Goal: Information Seeking & Learning: Learn about a topic

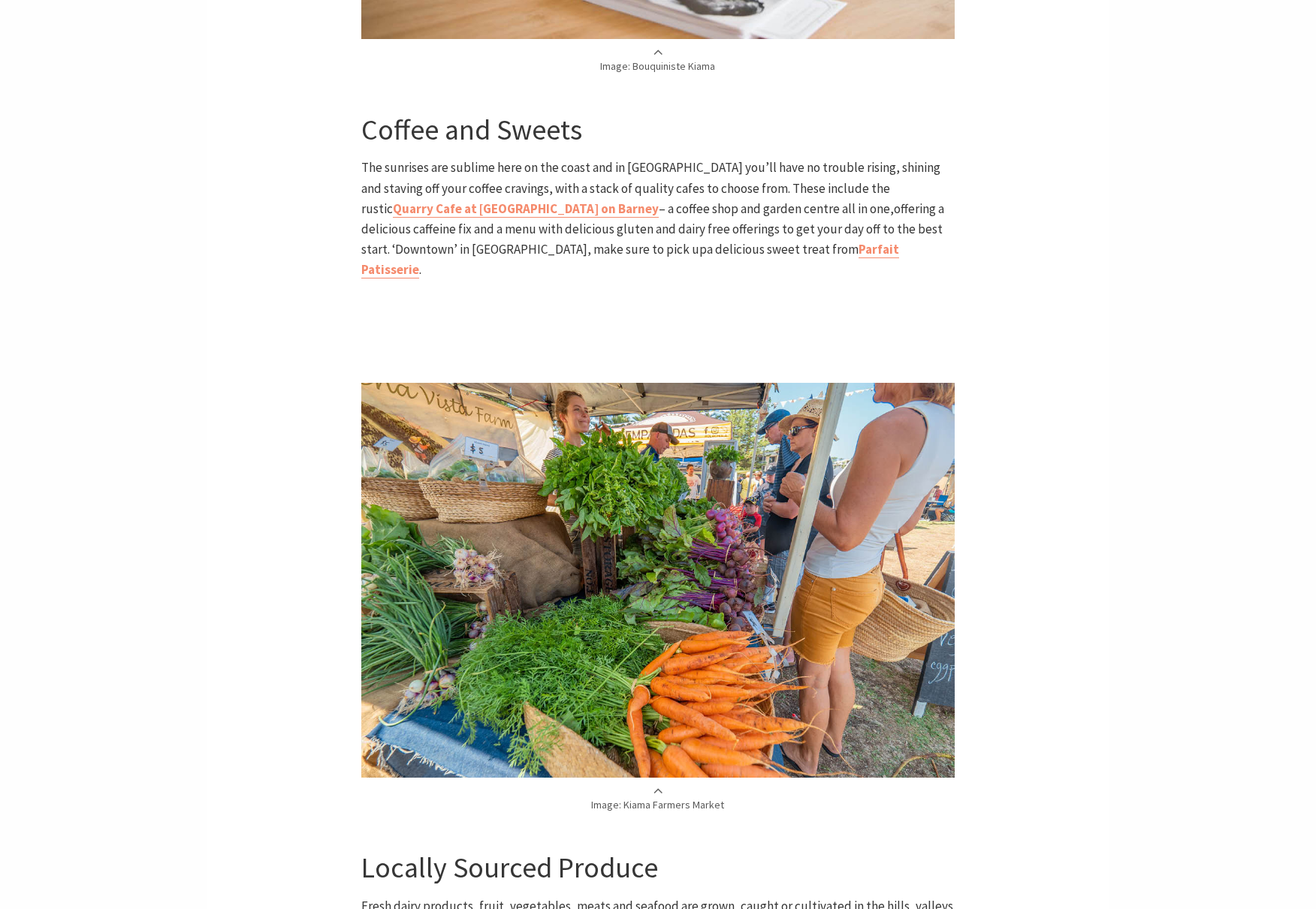
scroll to position [1231, 0]
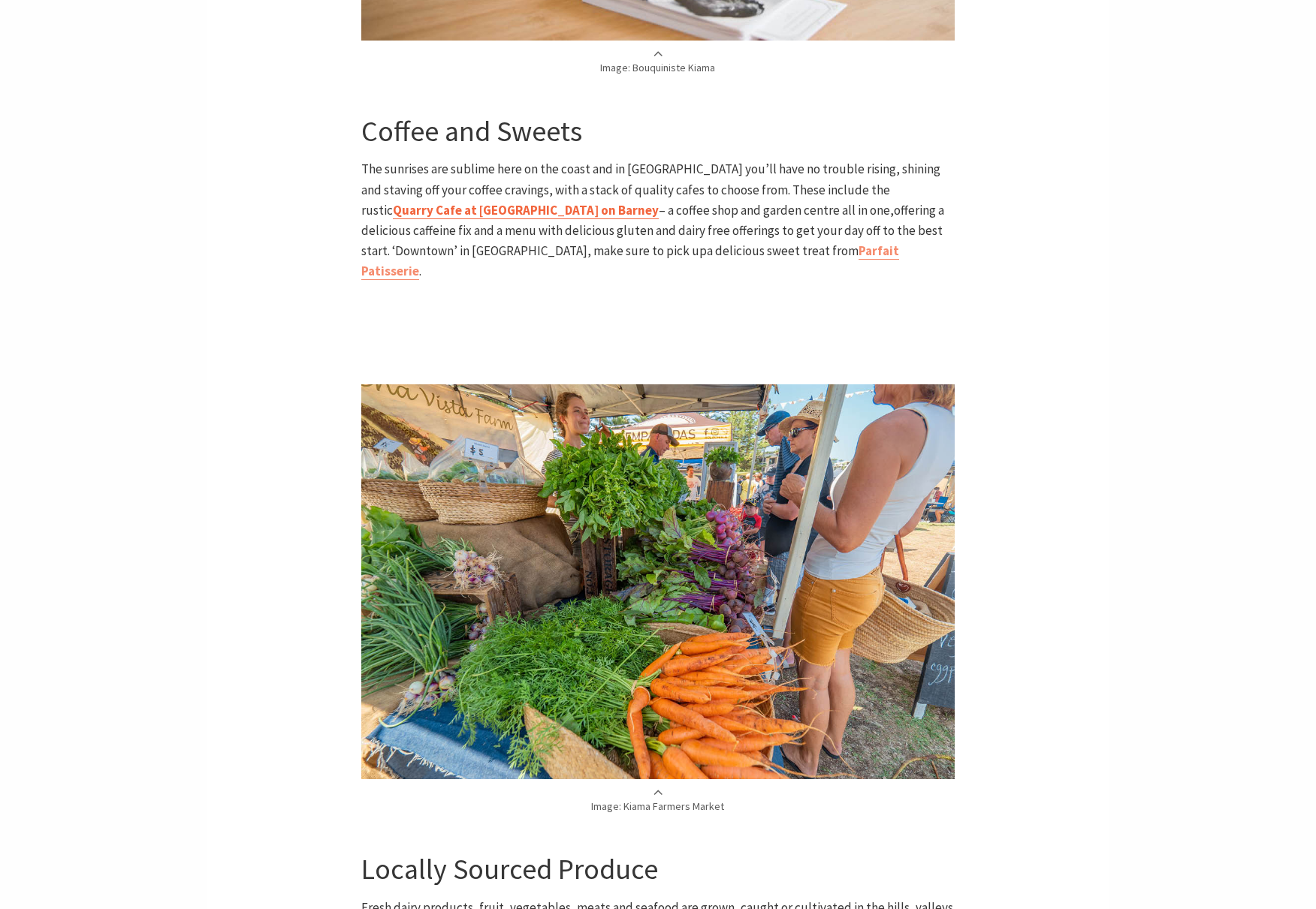
click at [658, 202] on strong "Quarry Cafe at Burnetts on Barney" at bounding box center [526, 210] width 266 height 17
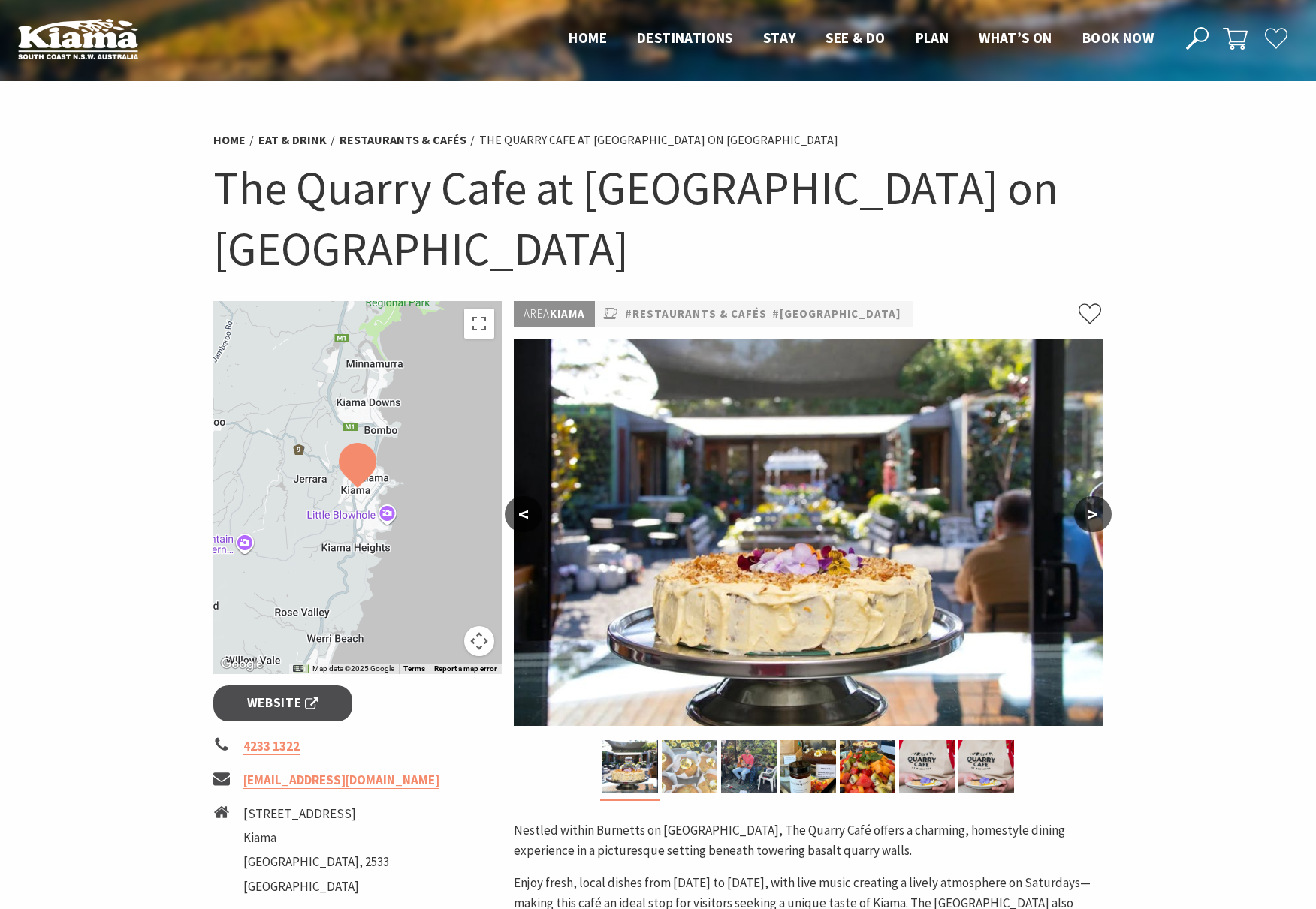
click at [692, 772] on img at bounding box center [689, 766] width 55 height 52
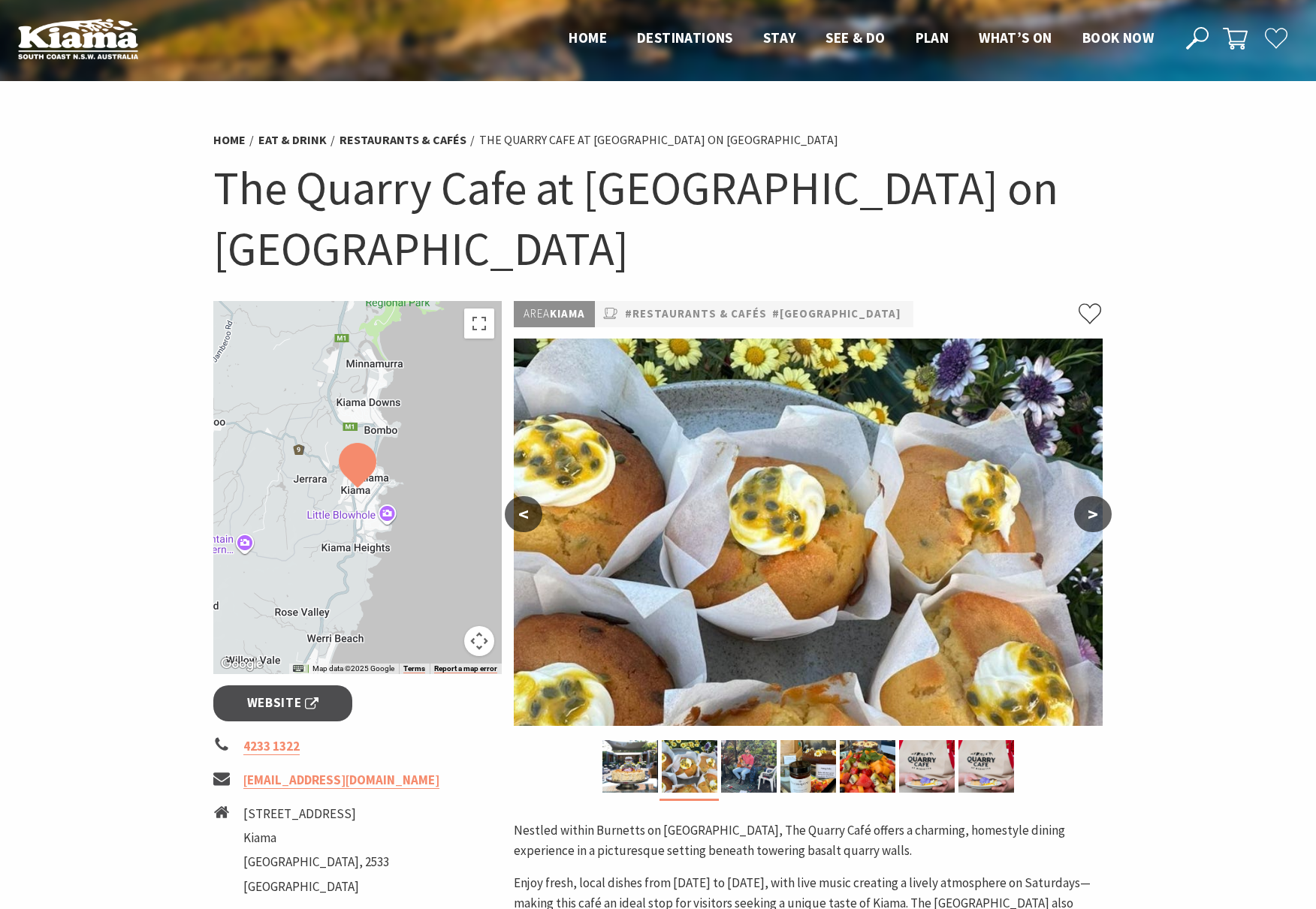
click at [1090, 510] on button ">" at bounding box center [1093, 514] width 38 height 36
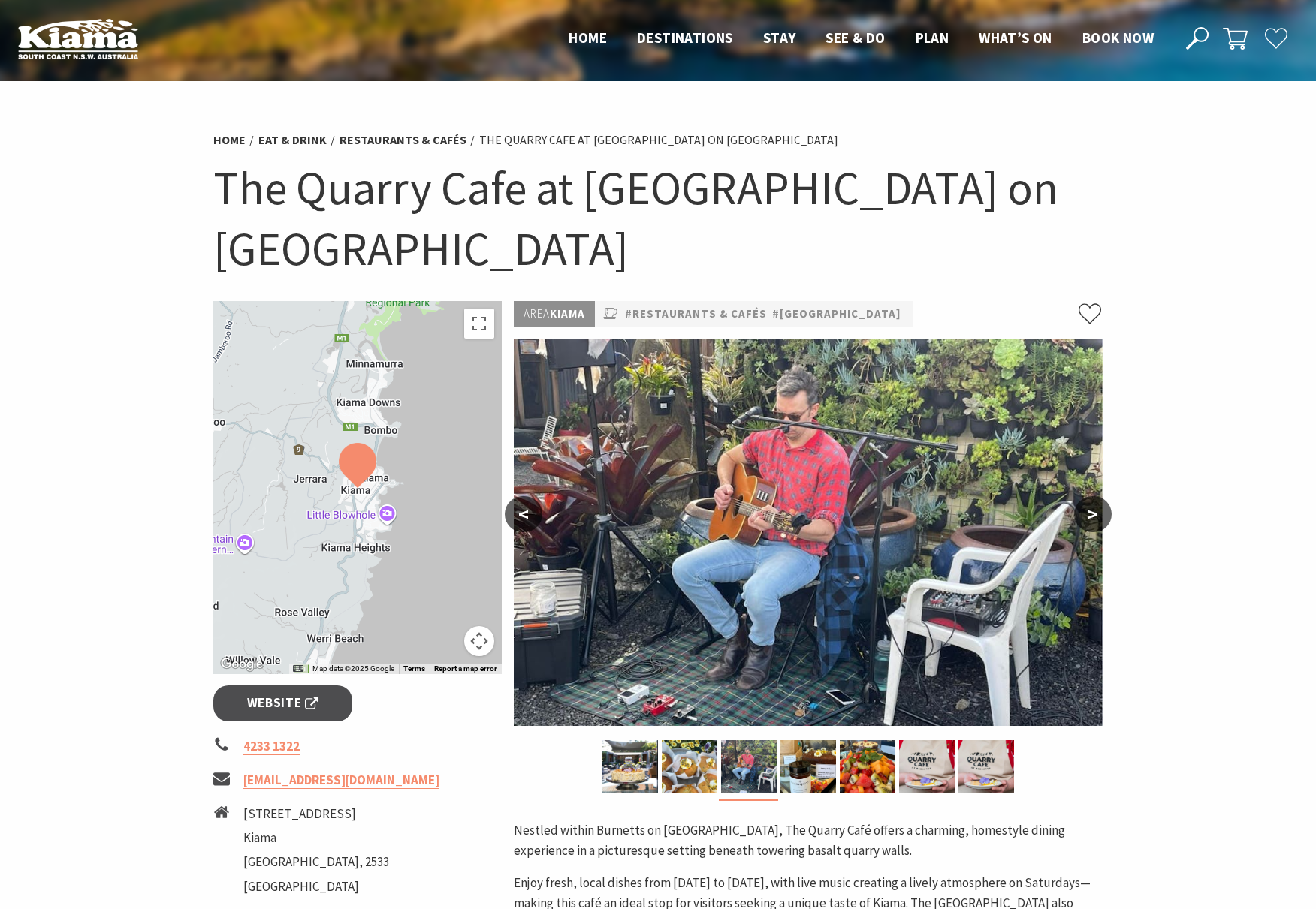
click at [1090, 510] on button ">" at bounding box center [1093, 514] width 38 height 36
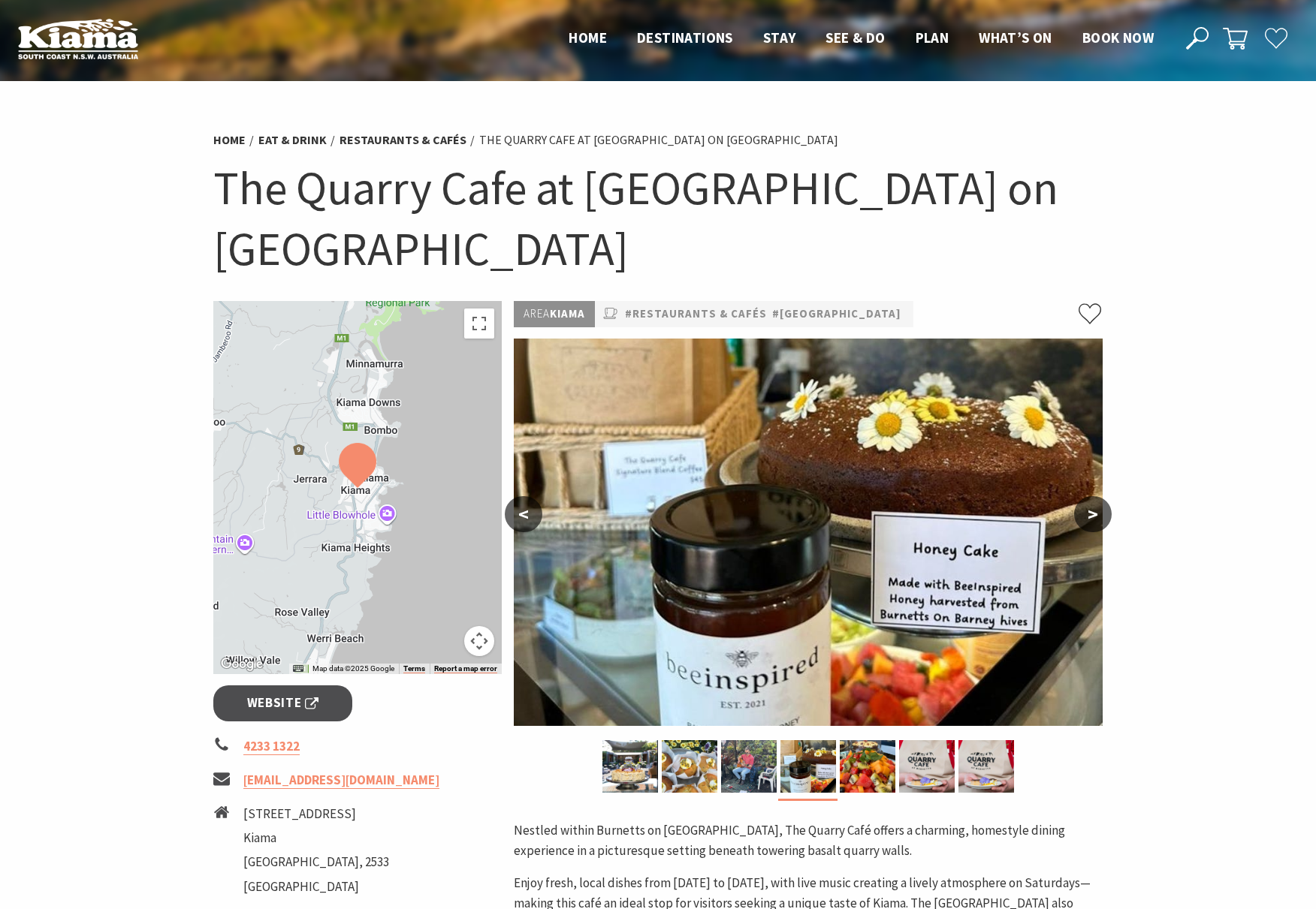
click at [1090, 510] on button ">" at bounding box center [1093, 514] width 38 height 36
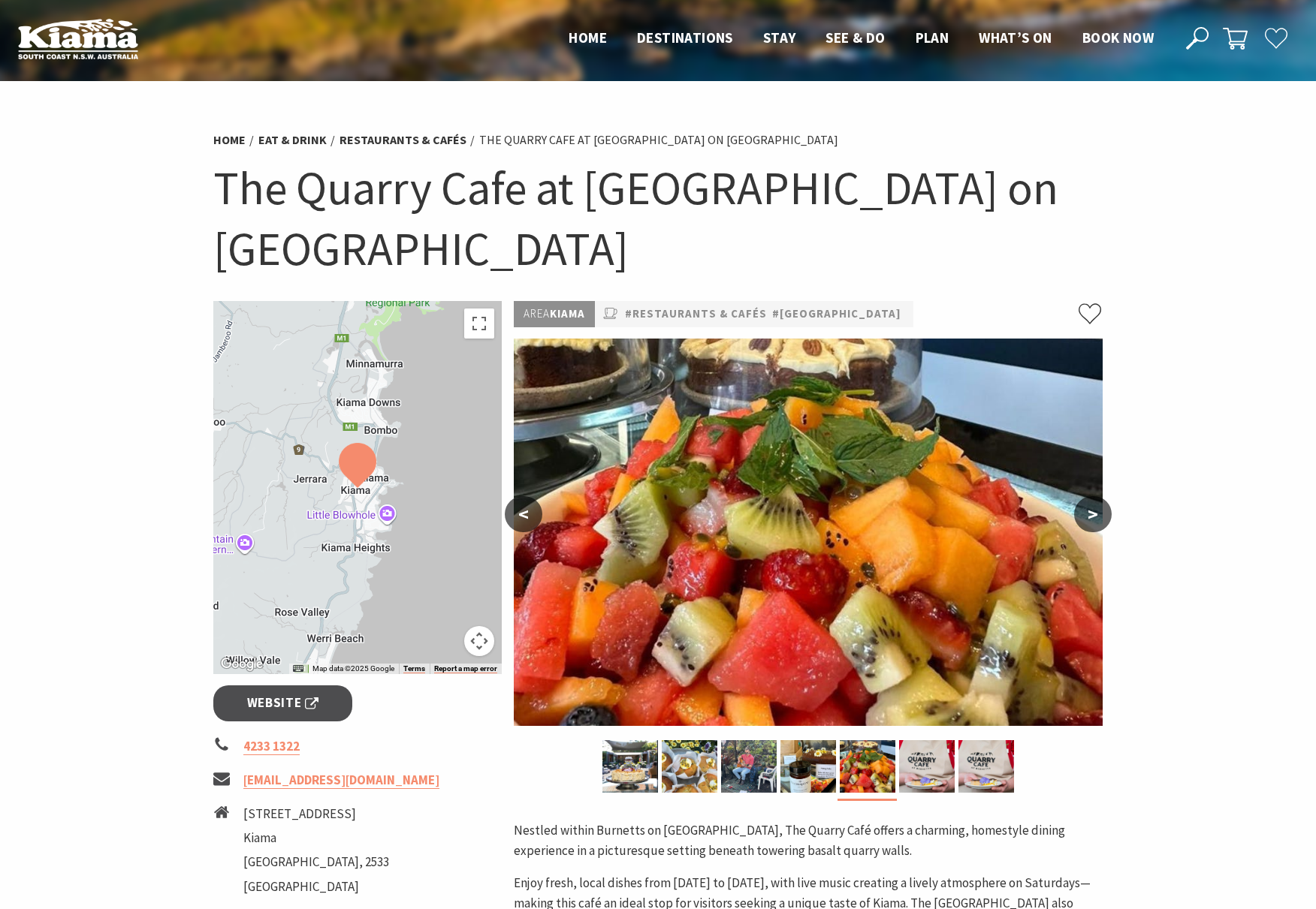
click at [1090, 510] on button ">" at bounding box center [1093, 514] width 38 height 36
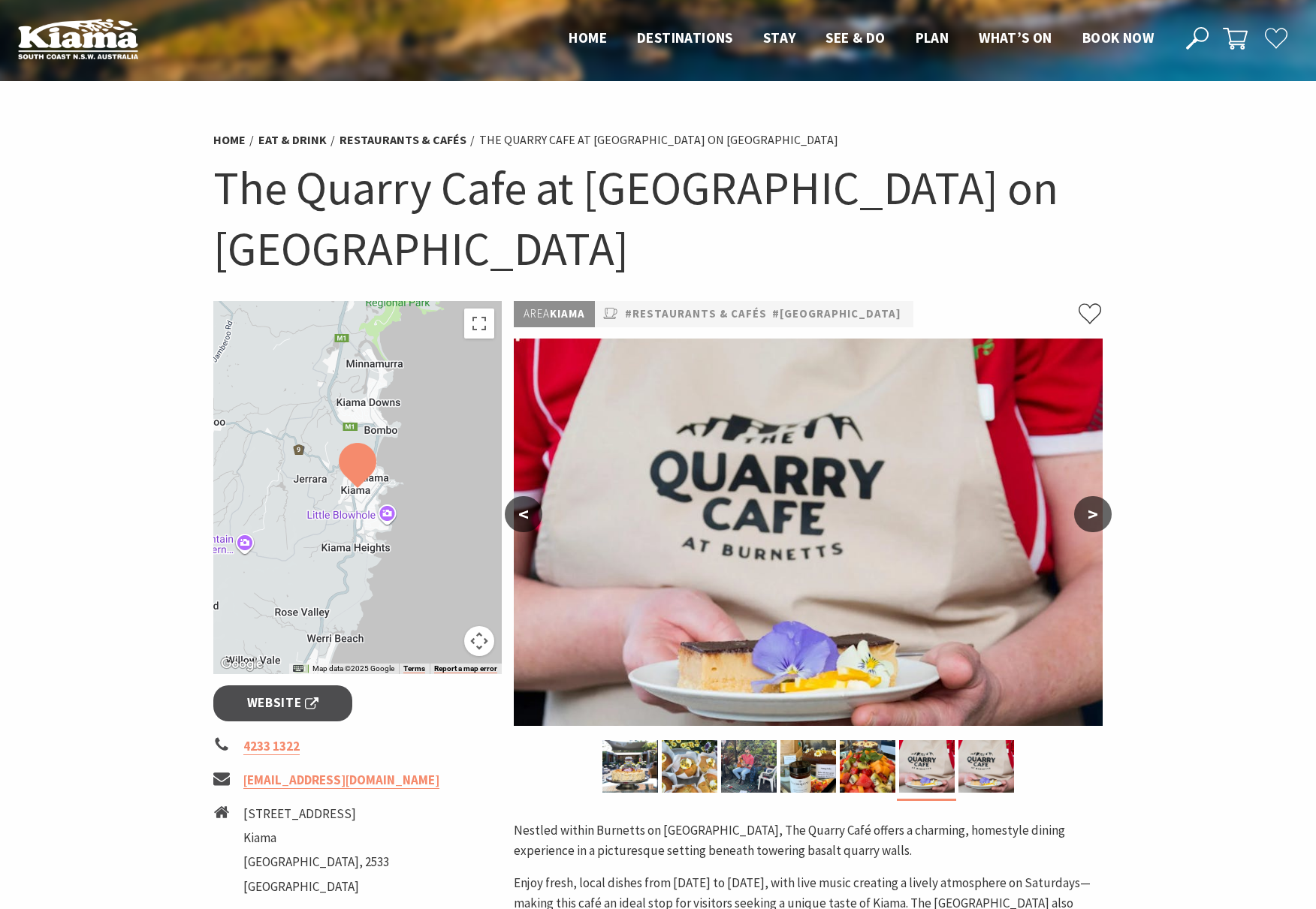
click at [1090, 510] on button ">" at bounding box center [1093, 514] width 38 height 36
click at [1093, 512] on button ">" at bounding box center [1093, 514] width 38 height 36
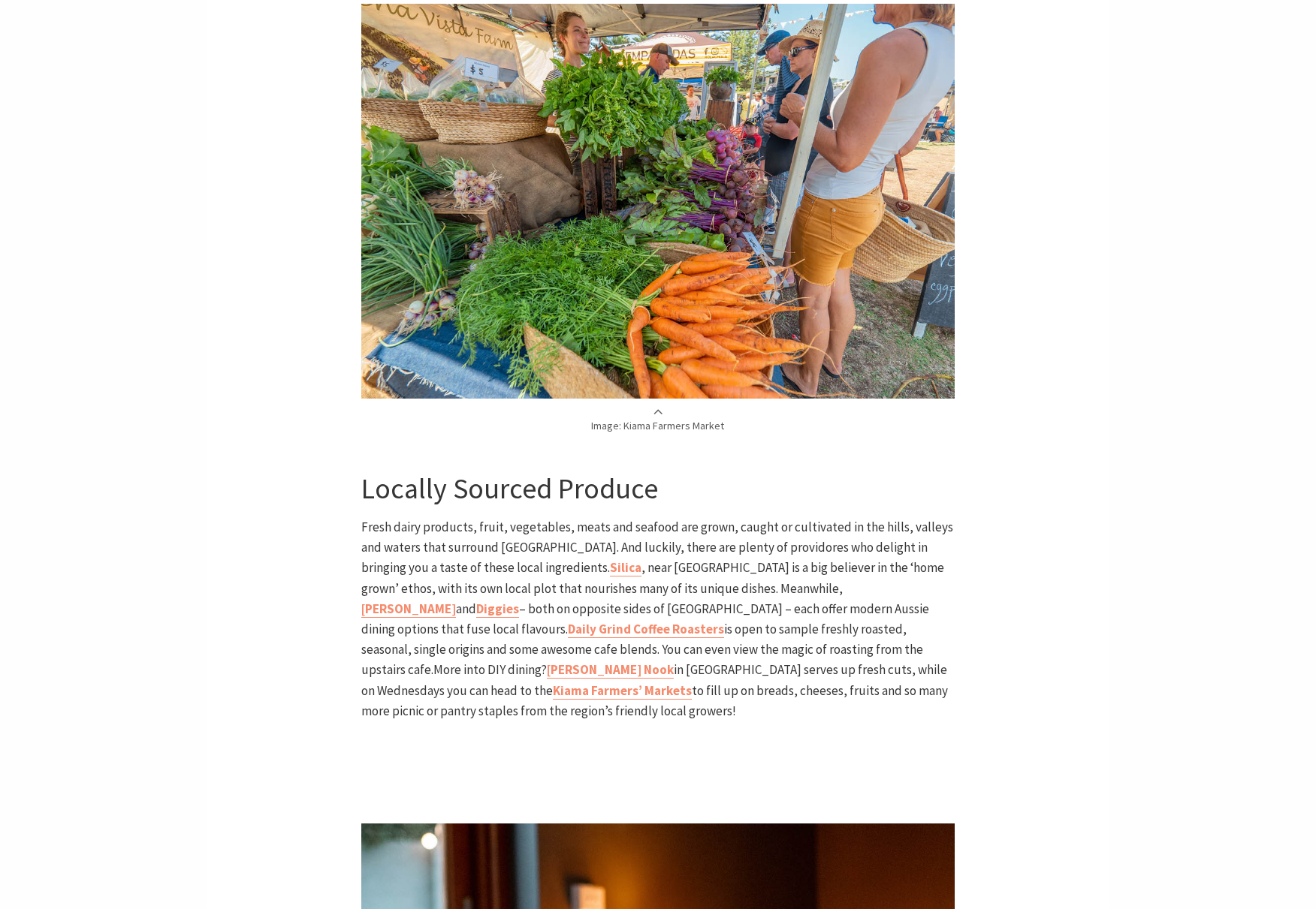
scroll to position [1615, 0]
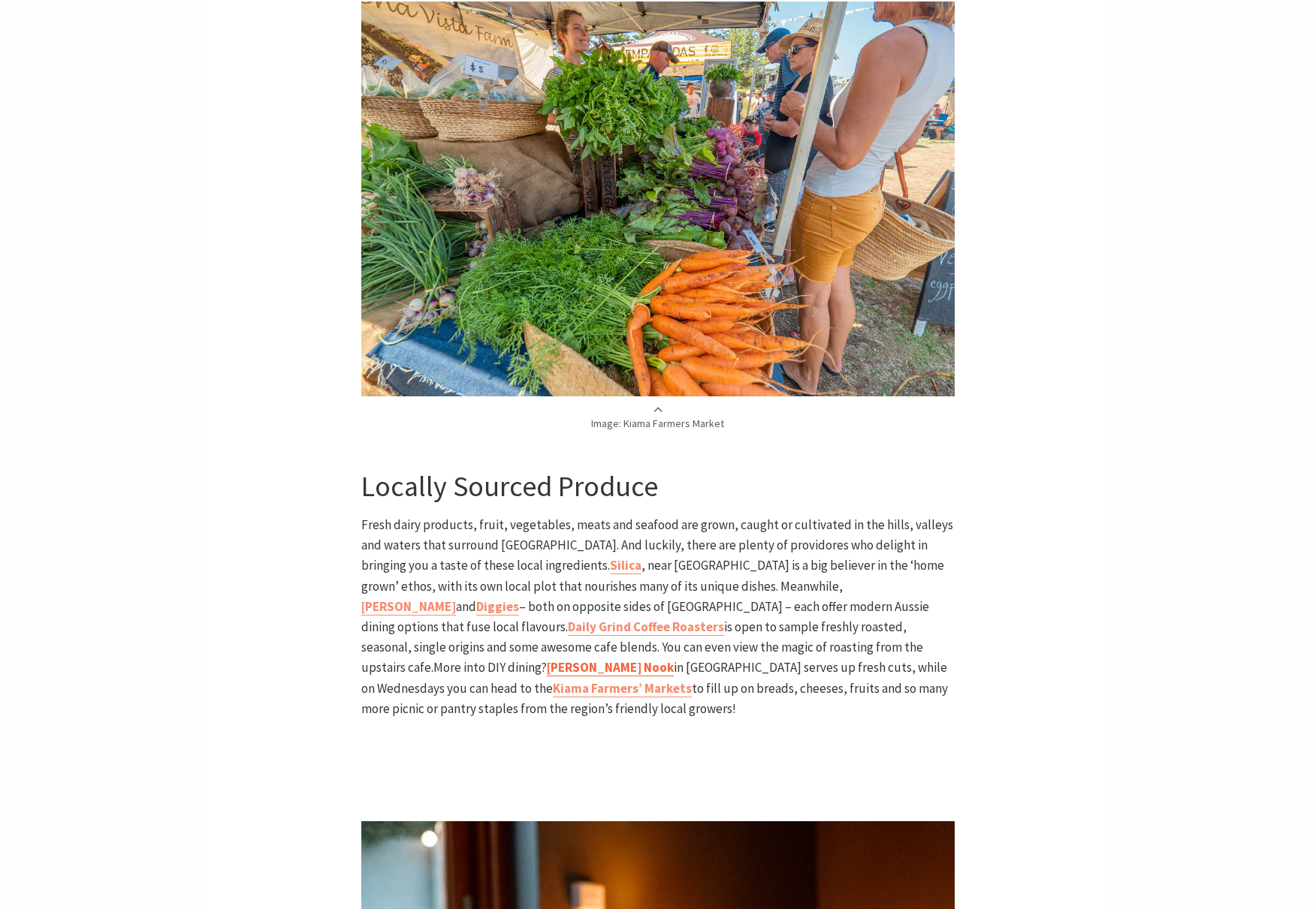
click at [674, 659] on b "Butcher’s Nook" at bounding box center [610, 667] width 127 height 17
click at [456, 599] on b "[PERSON_NAME]" at bounding box center [408, 607] width 95 height 17
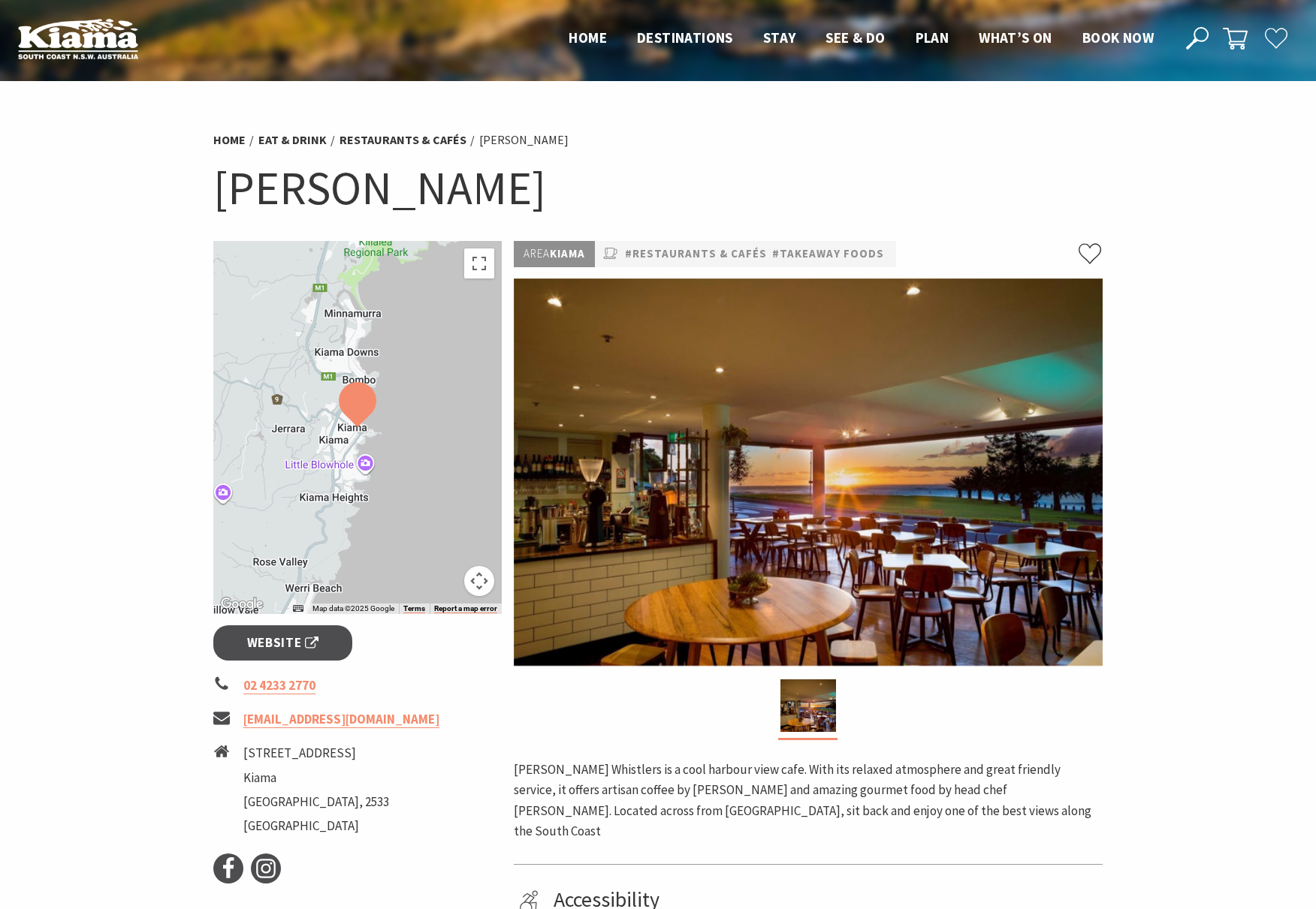
scroll to position [47, 0]
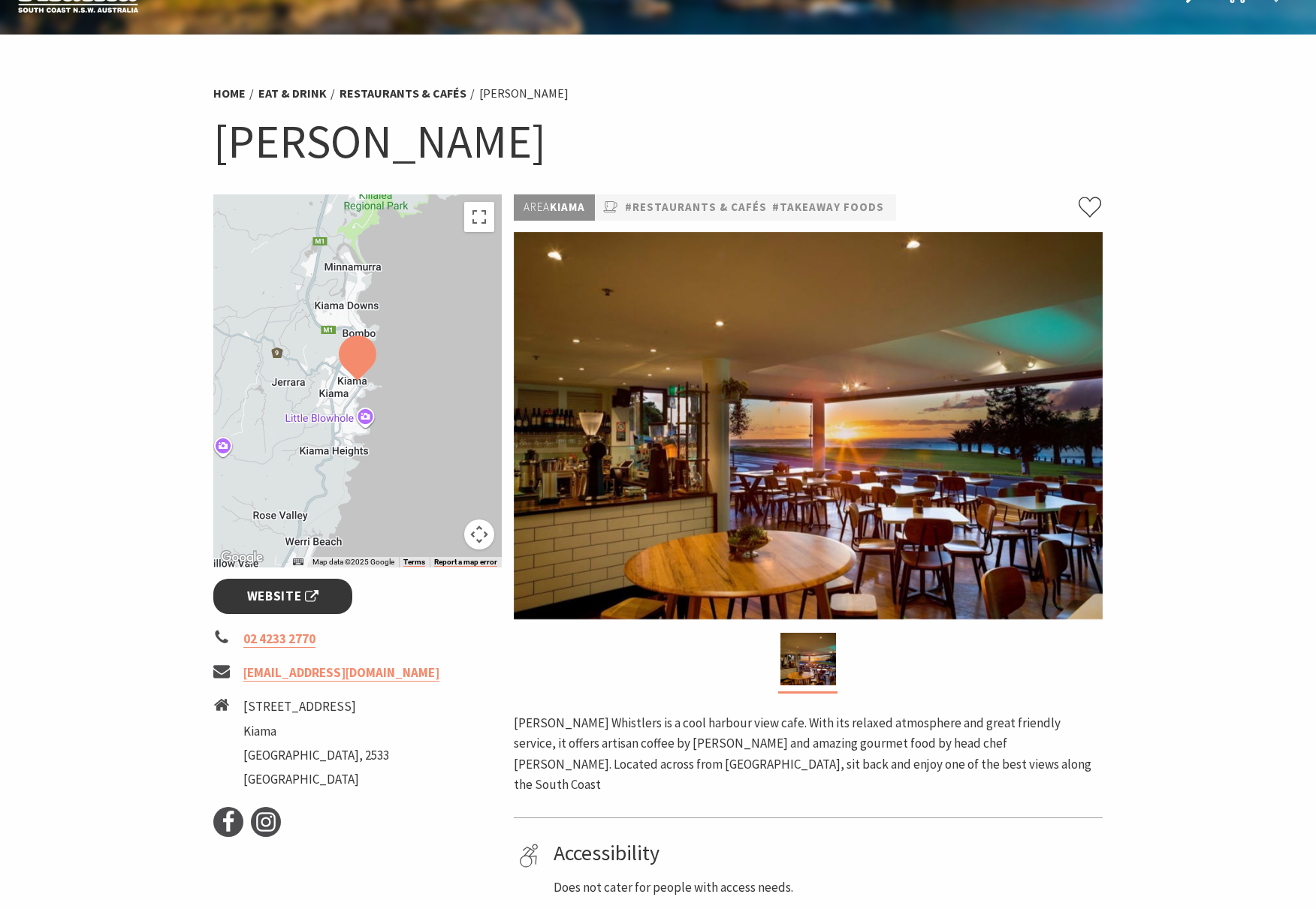
click at [273, 597] on span "Website" at bounding box center [283, 596] width 72 height 20
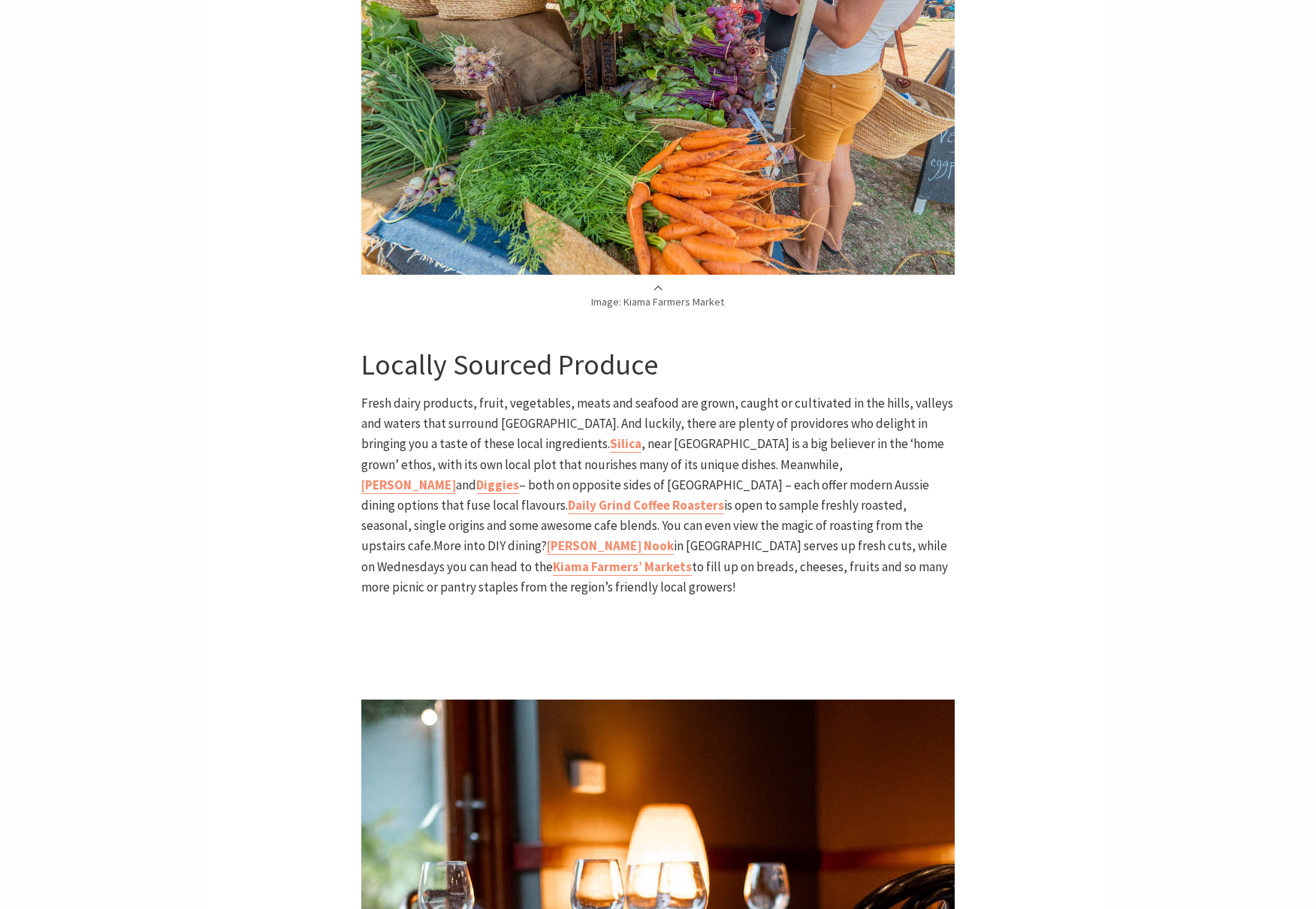
scroll to position [1738, 0]
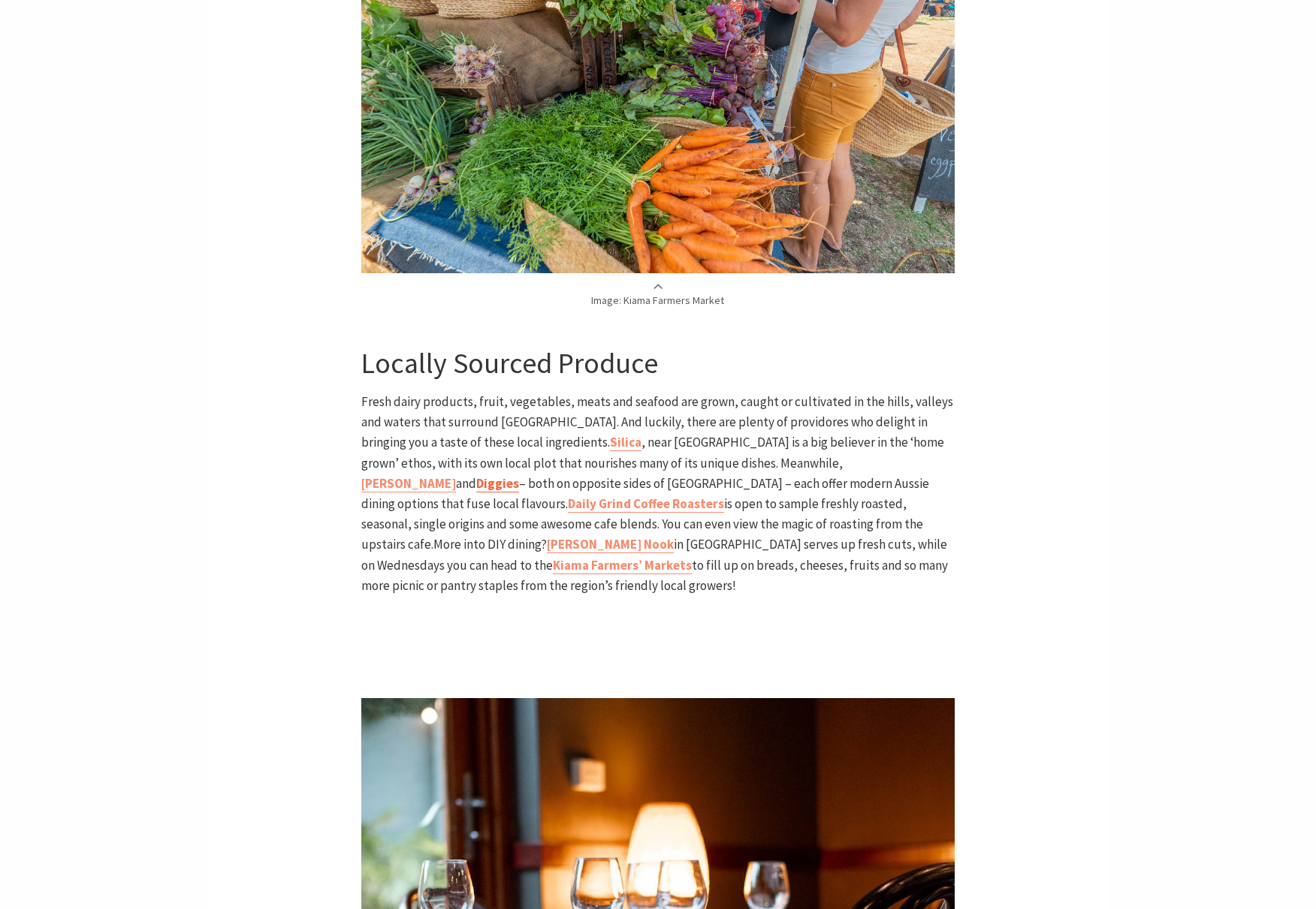
click at [519, 475] on b "Diggies" at bounding box center [497, 483] width 43 height 17
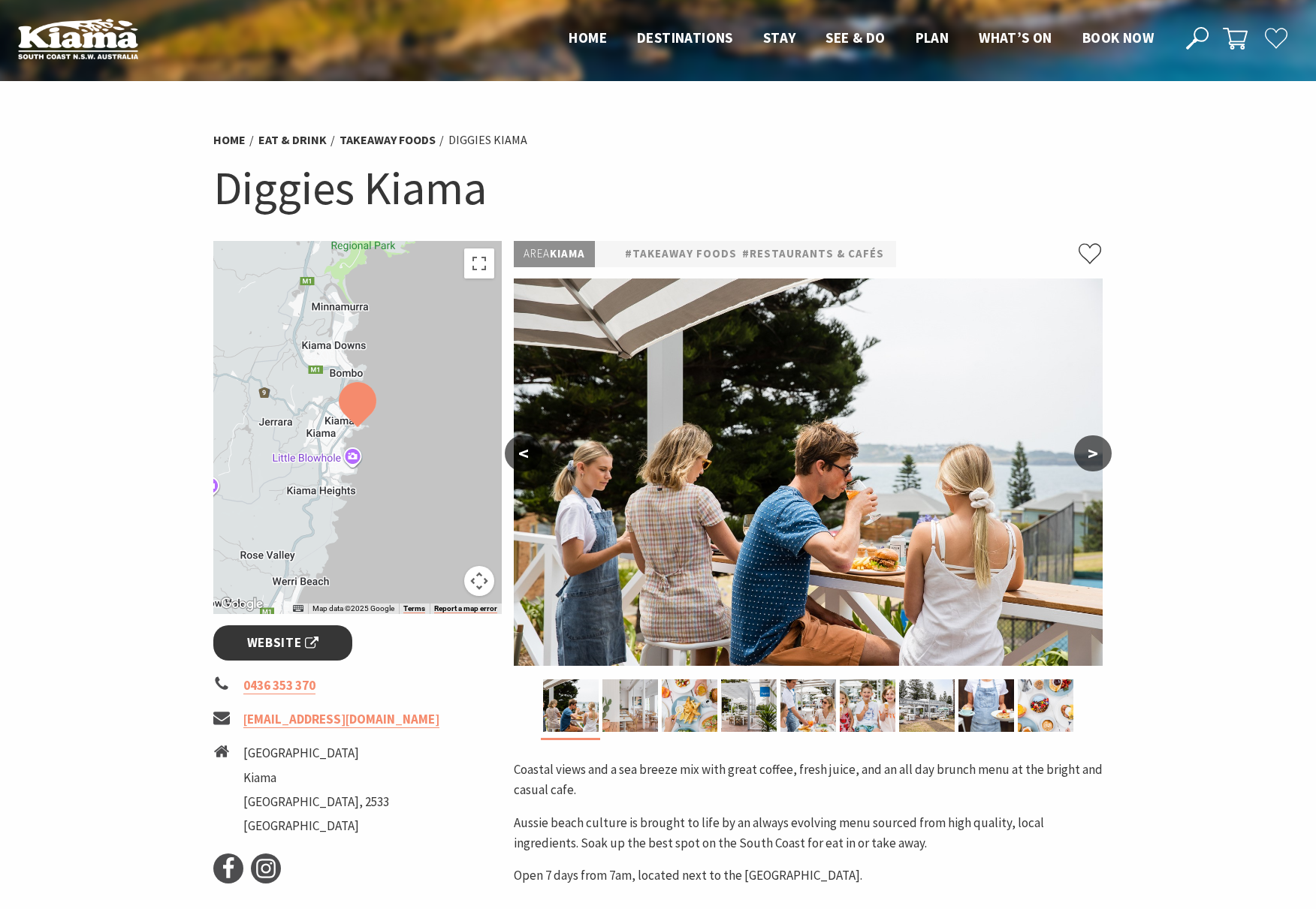
click at [269, 645] on span "Website" at bounding box center [283, 643] width 72 height 20
click at [943, 725] on img at bounding box center [926, 706] width 55 height 52
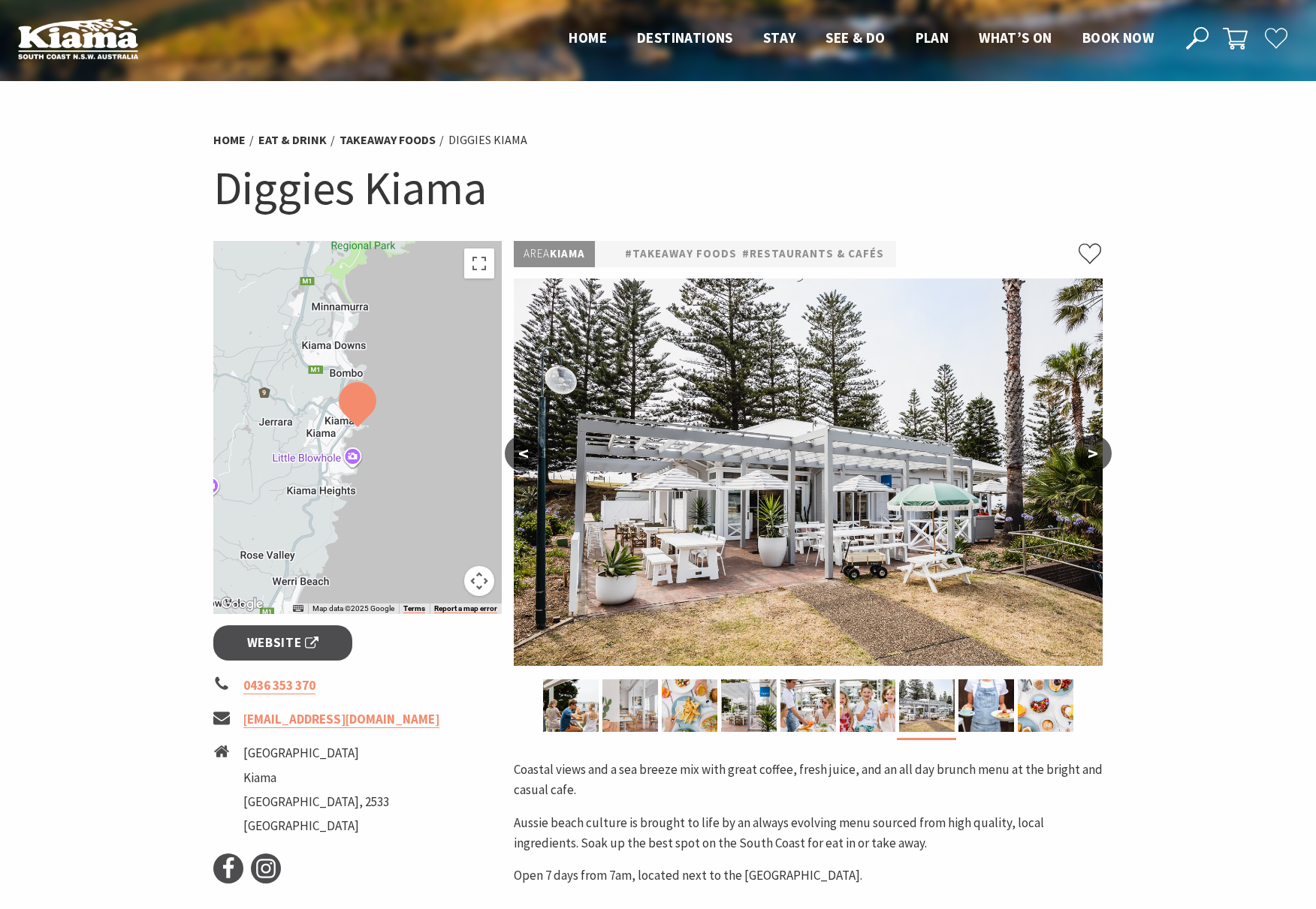
click at [1089, 460] on button ">" at bounding box center [1093, 453] width 38 height 36
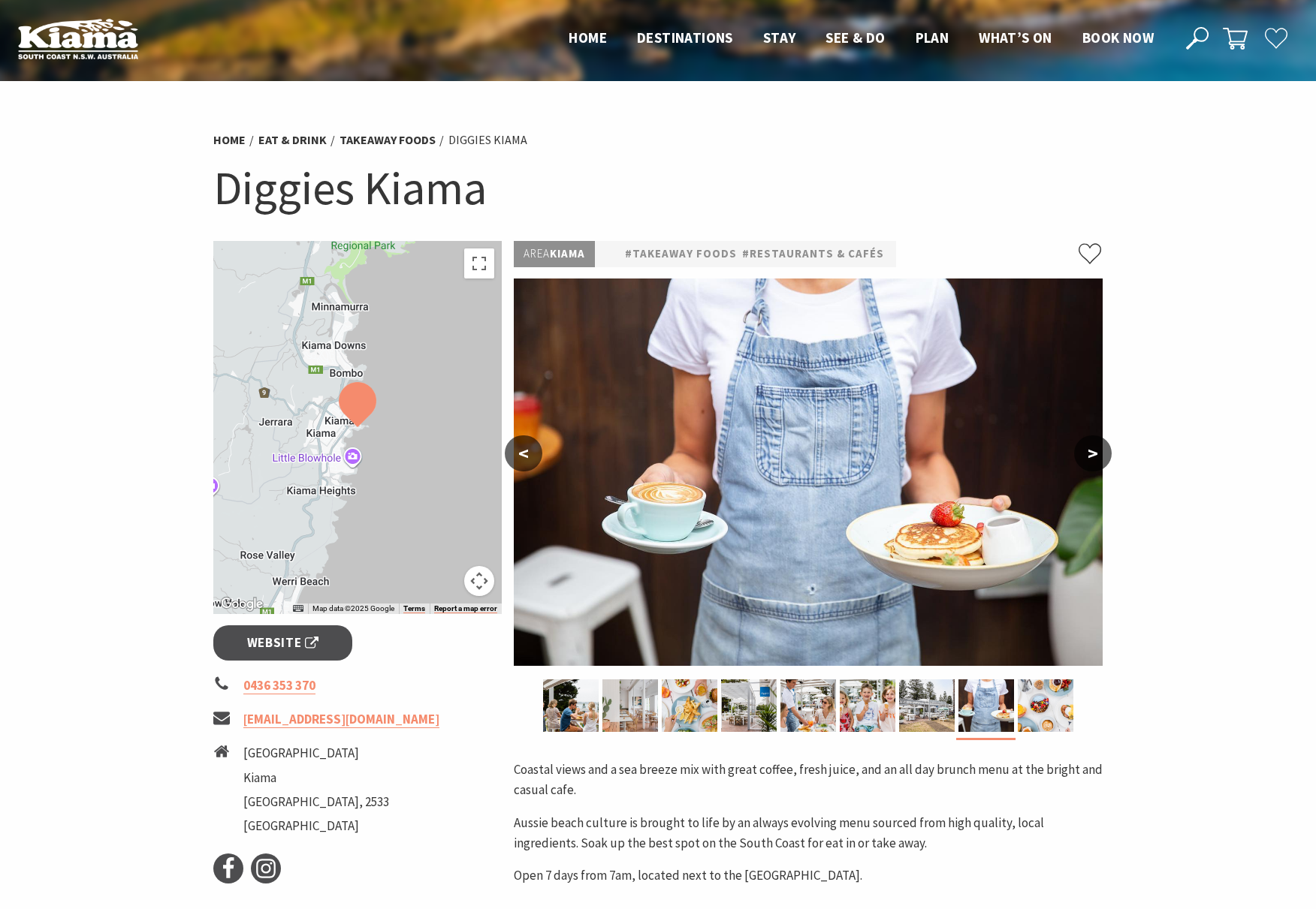
click at [1092, 457] on button ">" at bounding box center [1093, 453] width 38 height 36
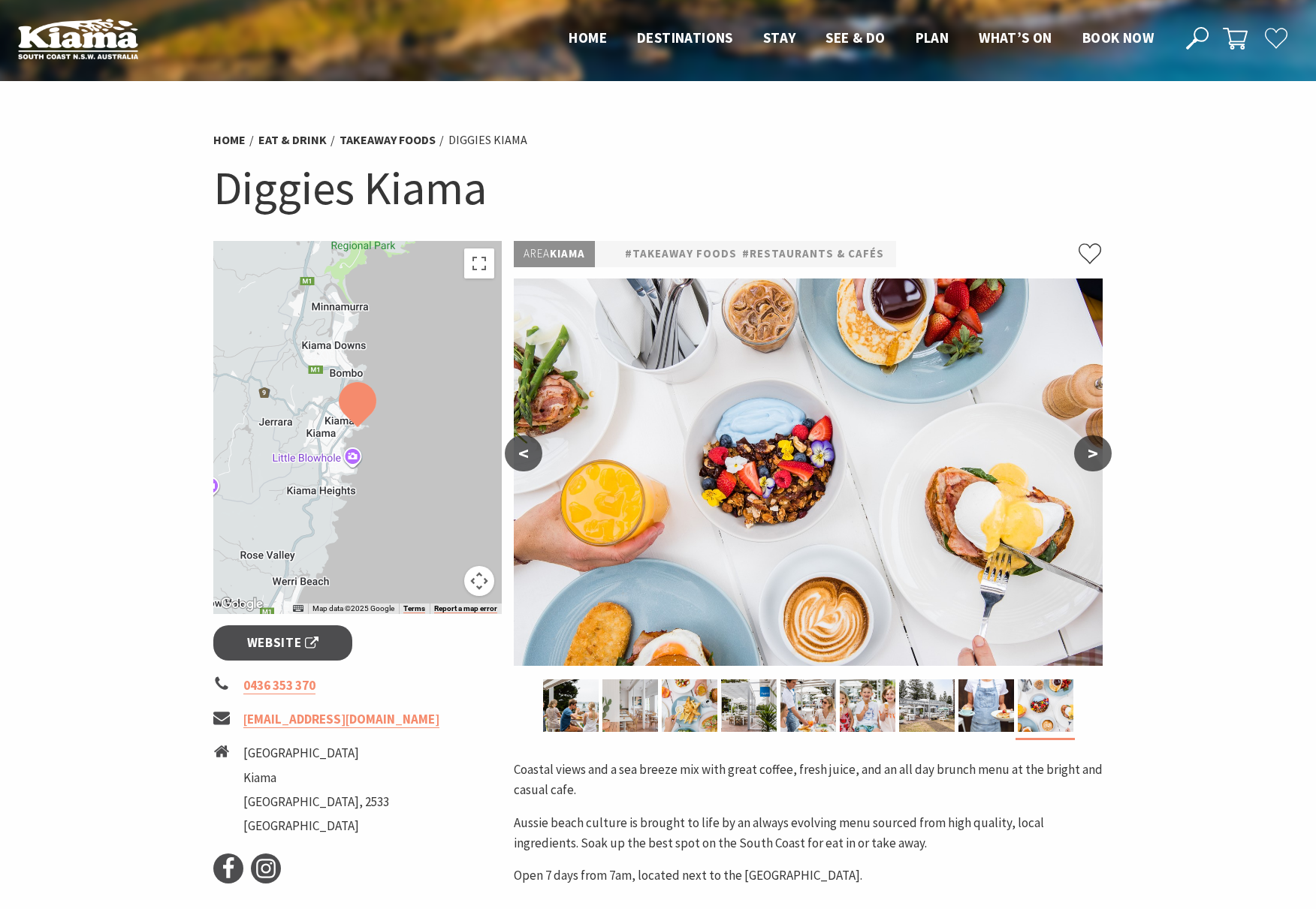
click at [1092, 457] on button ">" at bounding box center [1093, 453] width 38 height 36
click at [1092, 461] on button ">" at bounding box center [1093, 453] width 38 height 36
click at [1092, 457] on button ">" at bounding box center [1093, 453] width 38 height 36
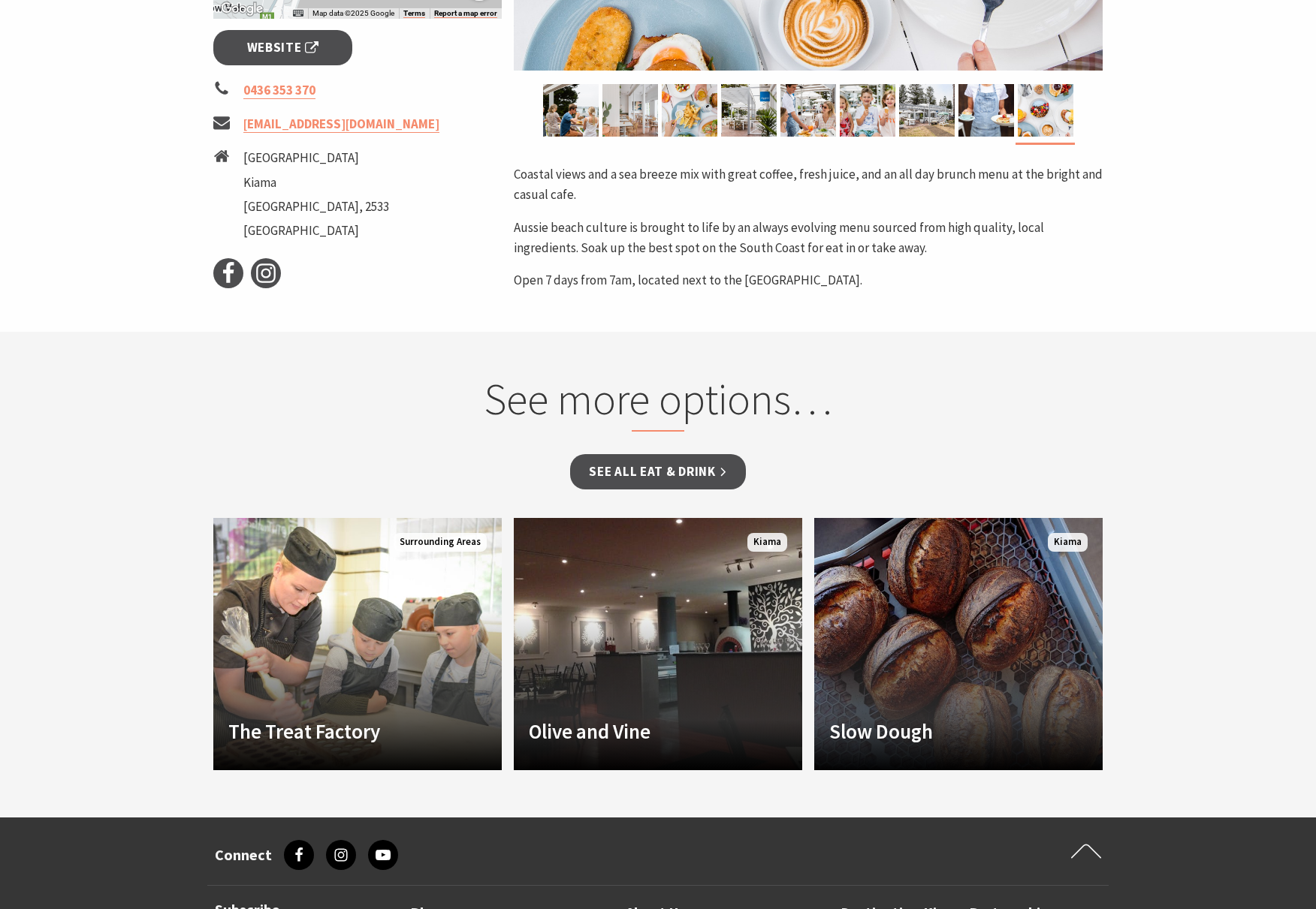
scroll to position [604, 0]
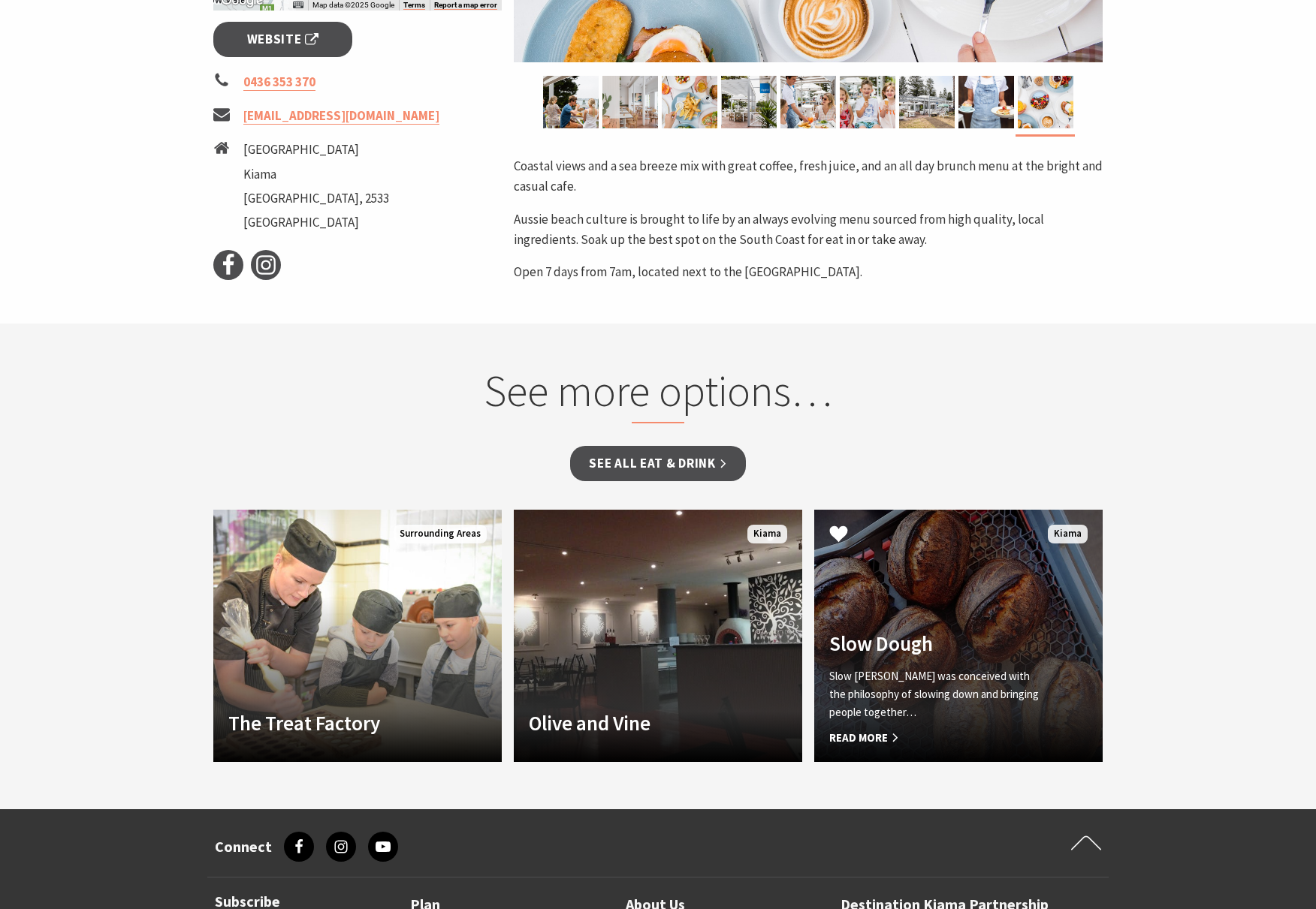
click at [911, 696] on p "Slow Dough was conceived with the philosophy of slowing down and bringing peopl…" at bounding box center [936, 694] width 215 height 54
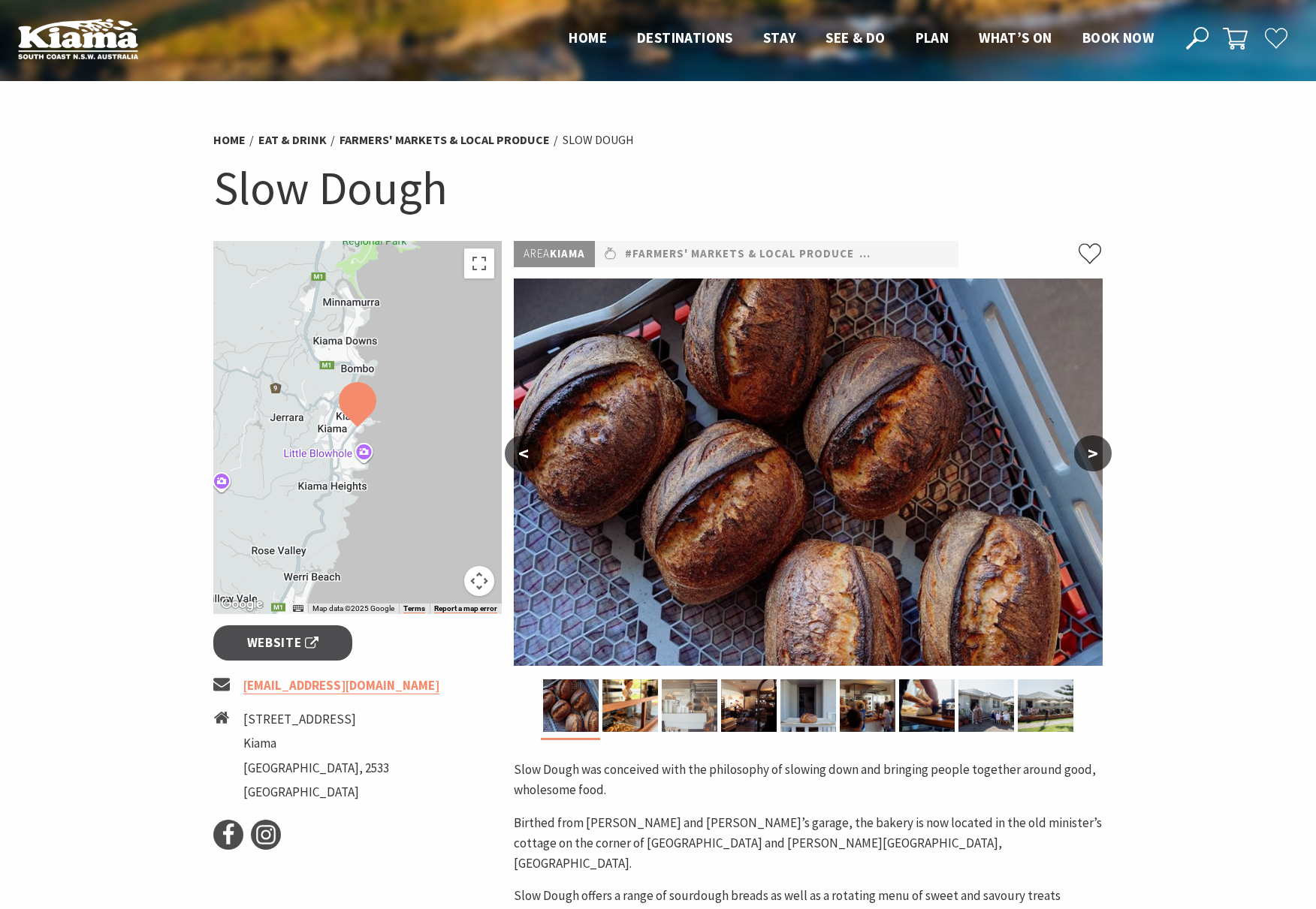
click at [682, 731] on img at bounding box center [689, 706] width 55 height 52
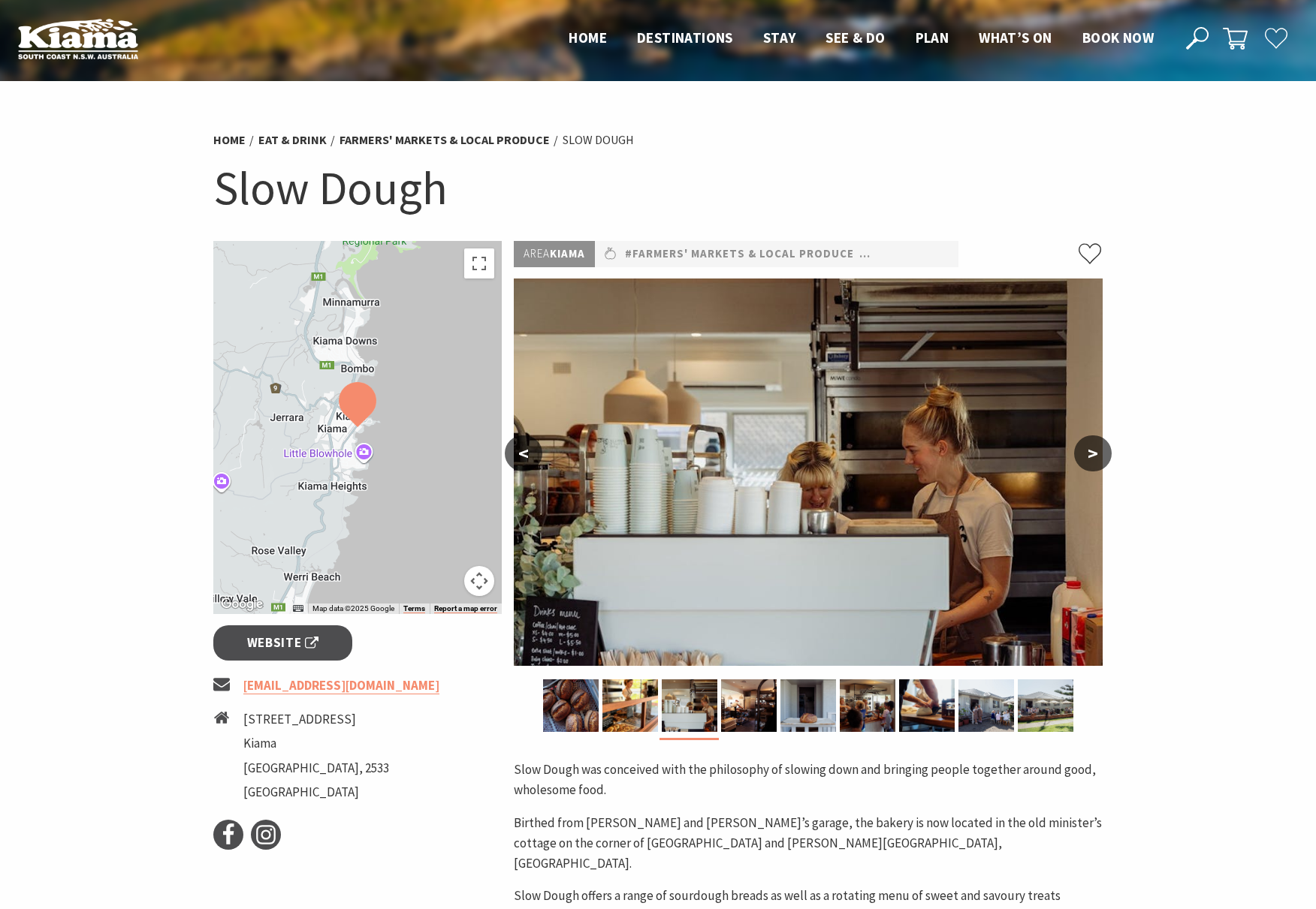
click at [1080, 457] on button ">" at bounding box center [1093, 453] width 38 height 36
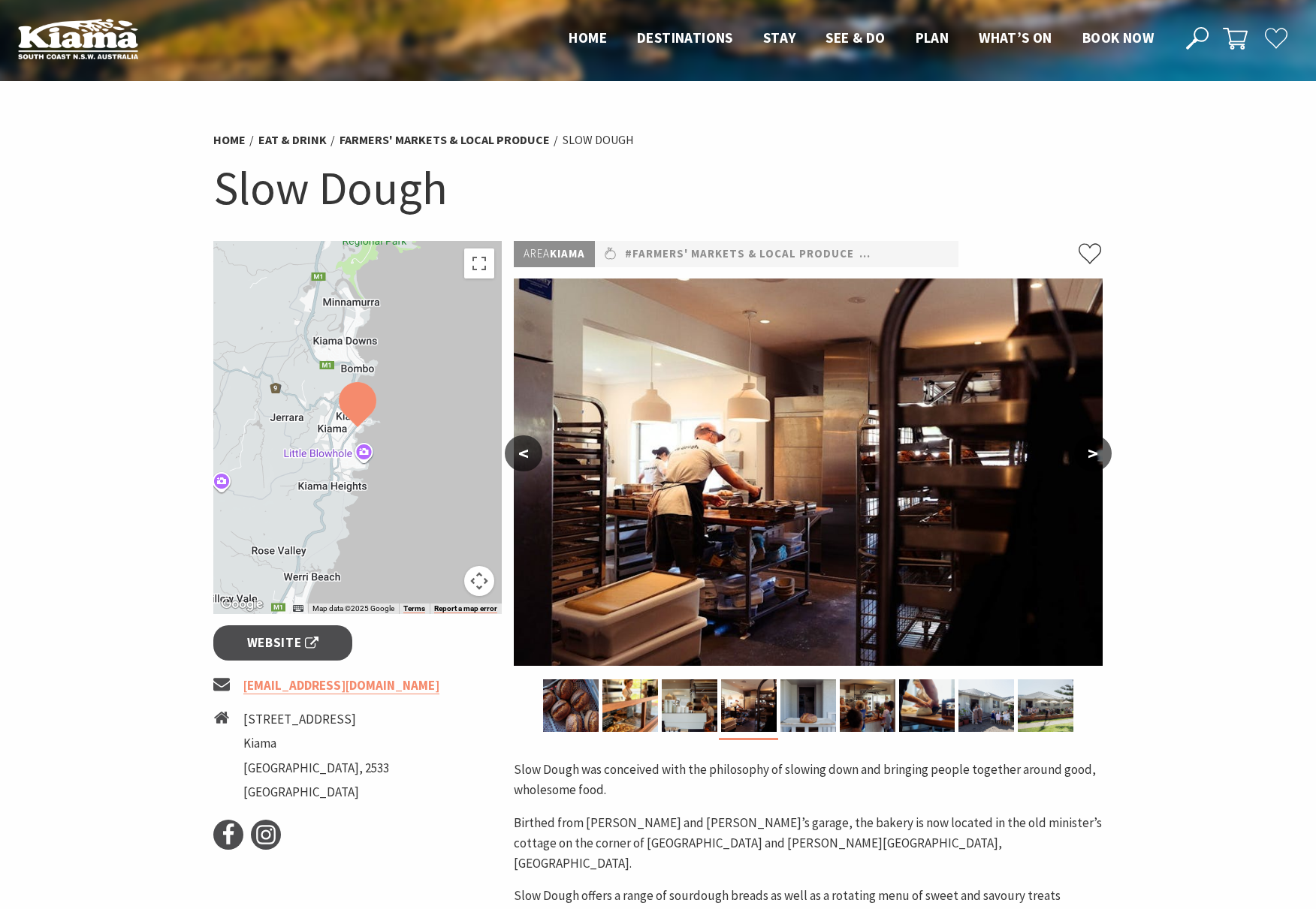
click at [1080, 457] on button ">" at bounding box center [1093, 453] width 38 height 36
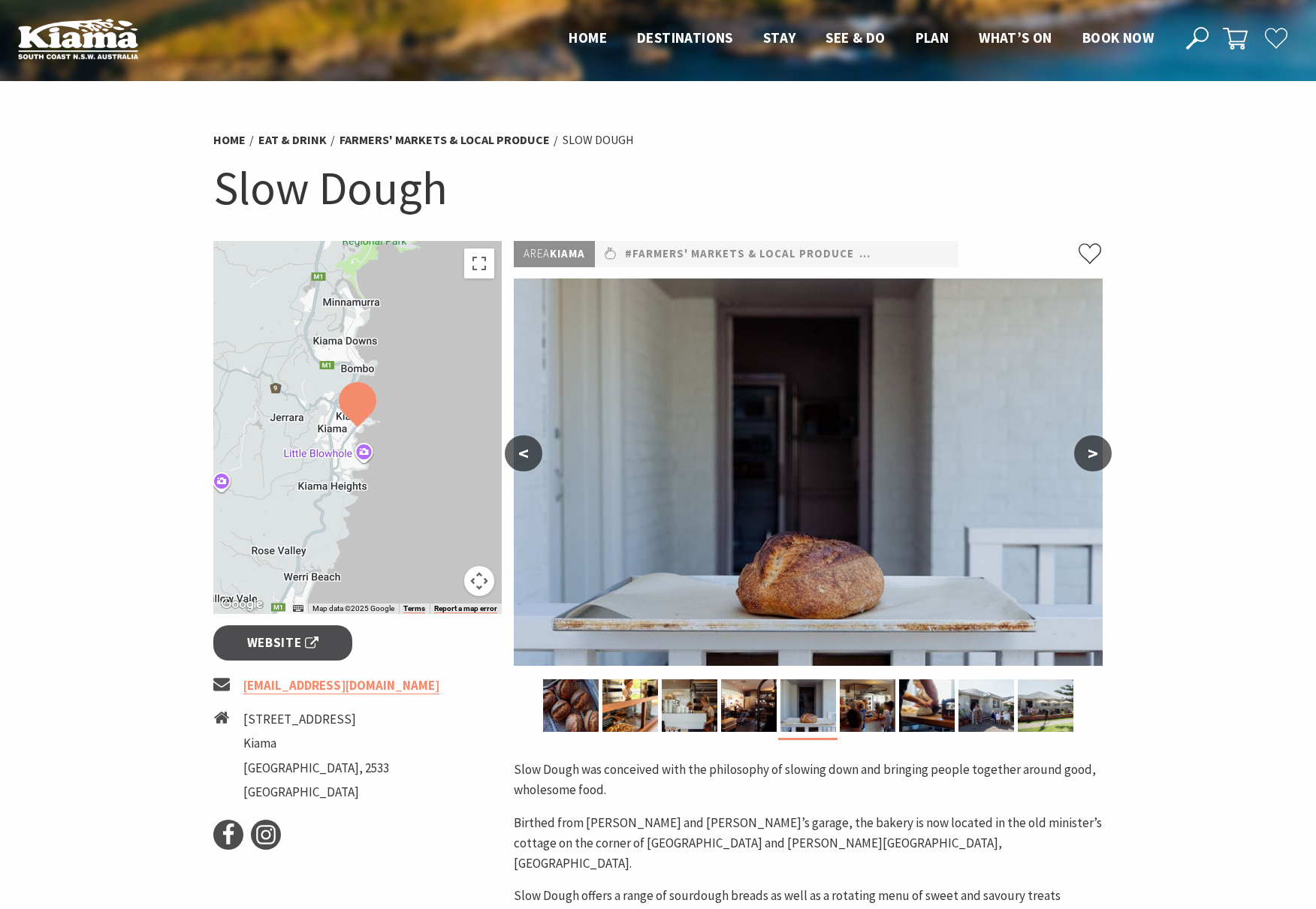
click at [1080, 457] on button ">" at bounding box center [1093, 453] width 38 height 36
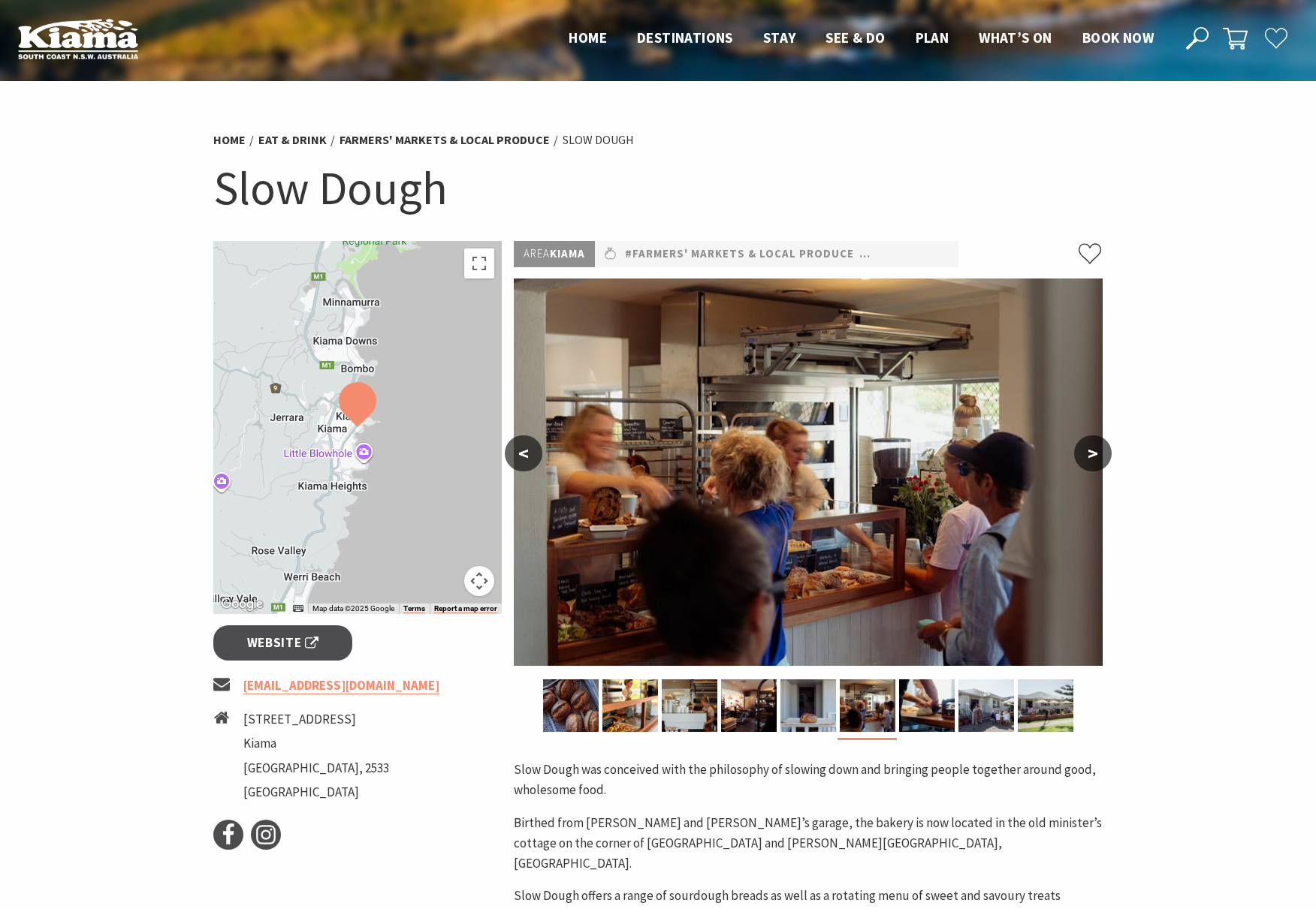
click at [1082, 457] on button ">" at bounding box center [1093, 453] width 38 height 36
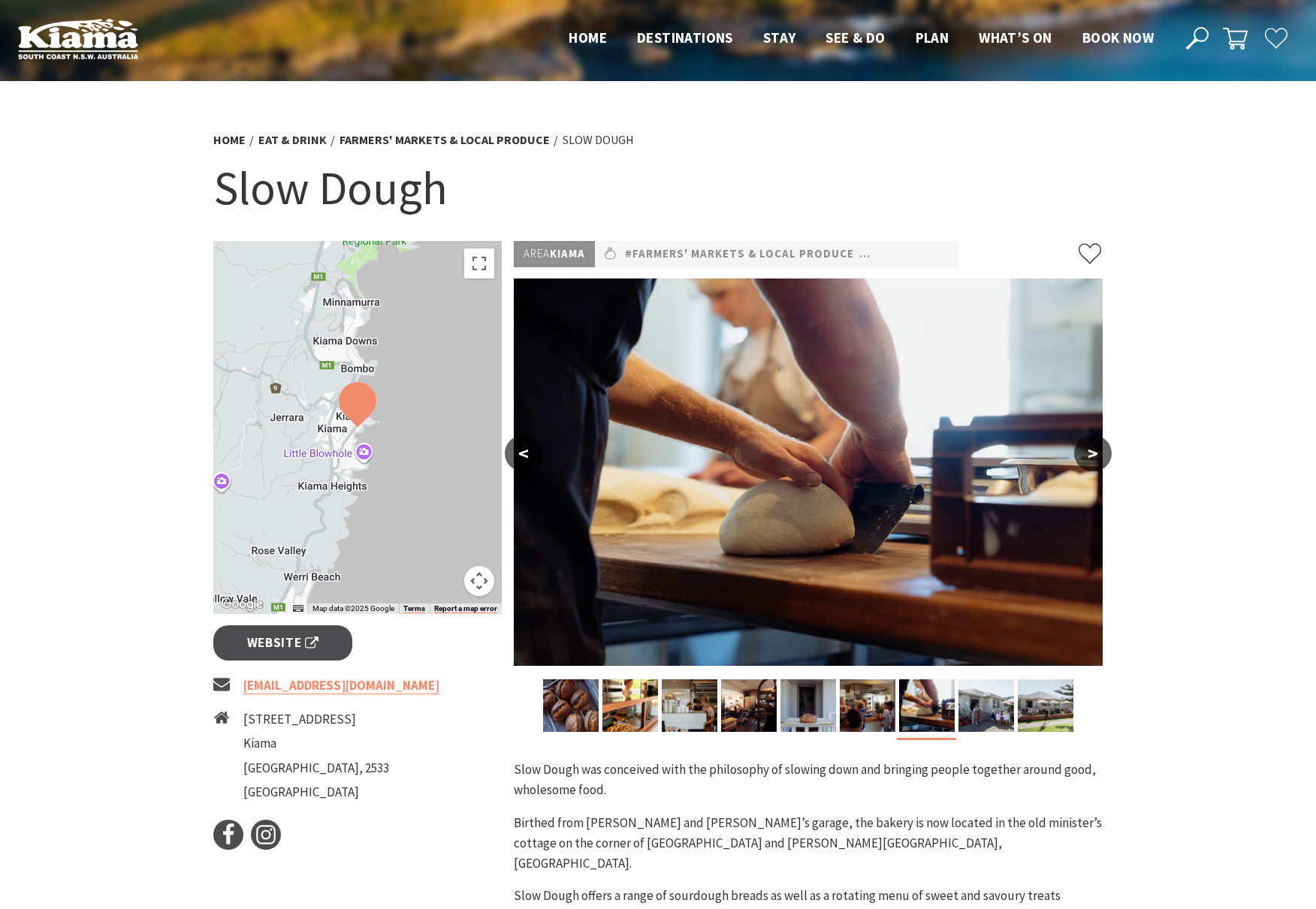
click at [1082, 457] on button ">" at bounding box center [1093, 453] width 38 height 36
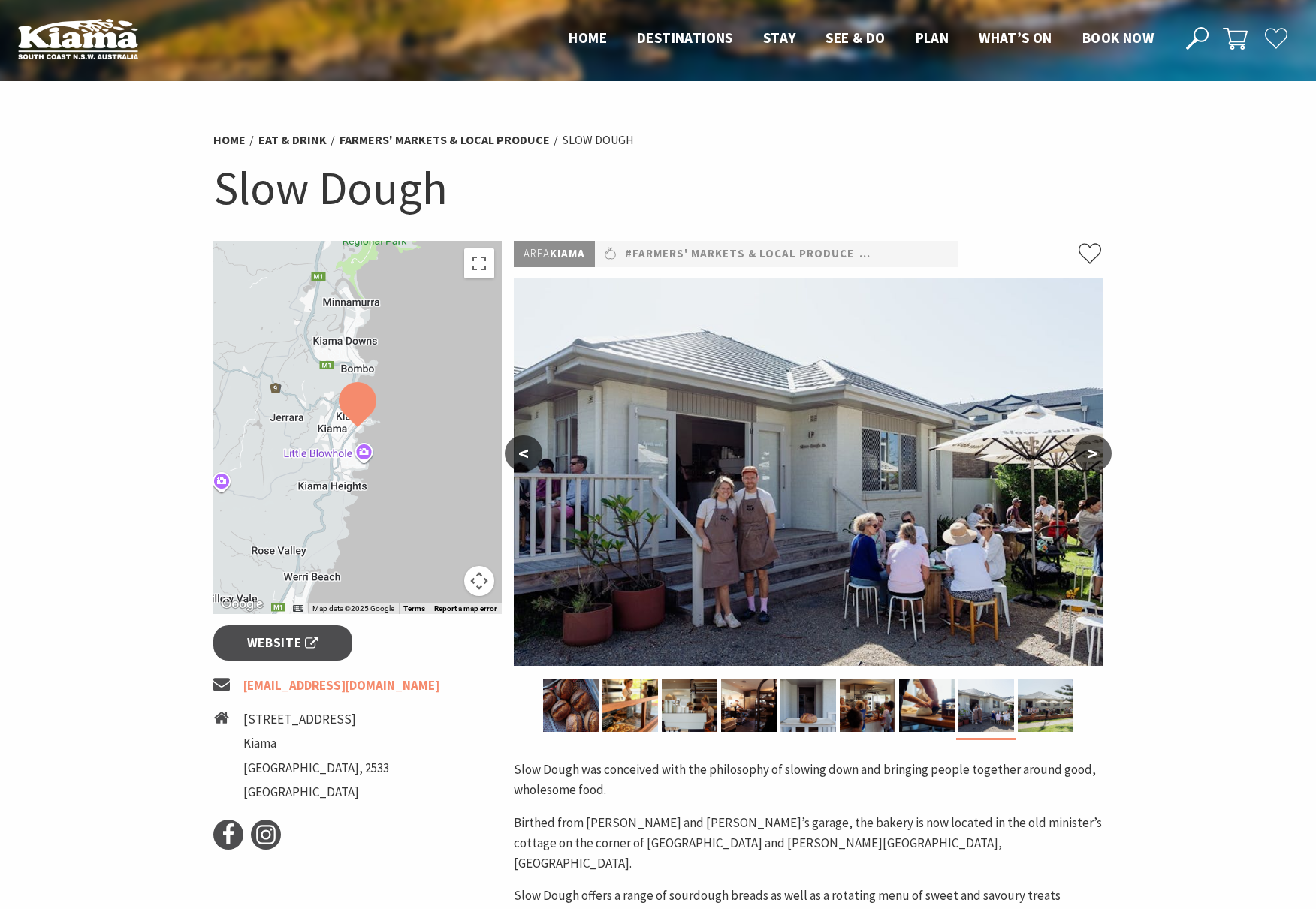
click at [1082, 457] on button ">" at bounding box center [1093, 453] width 38 height 36
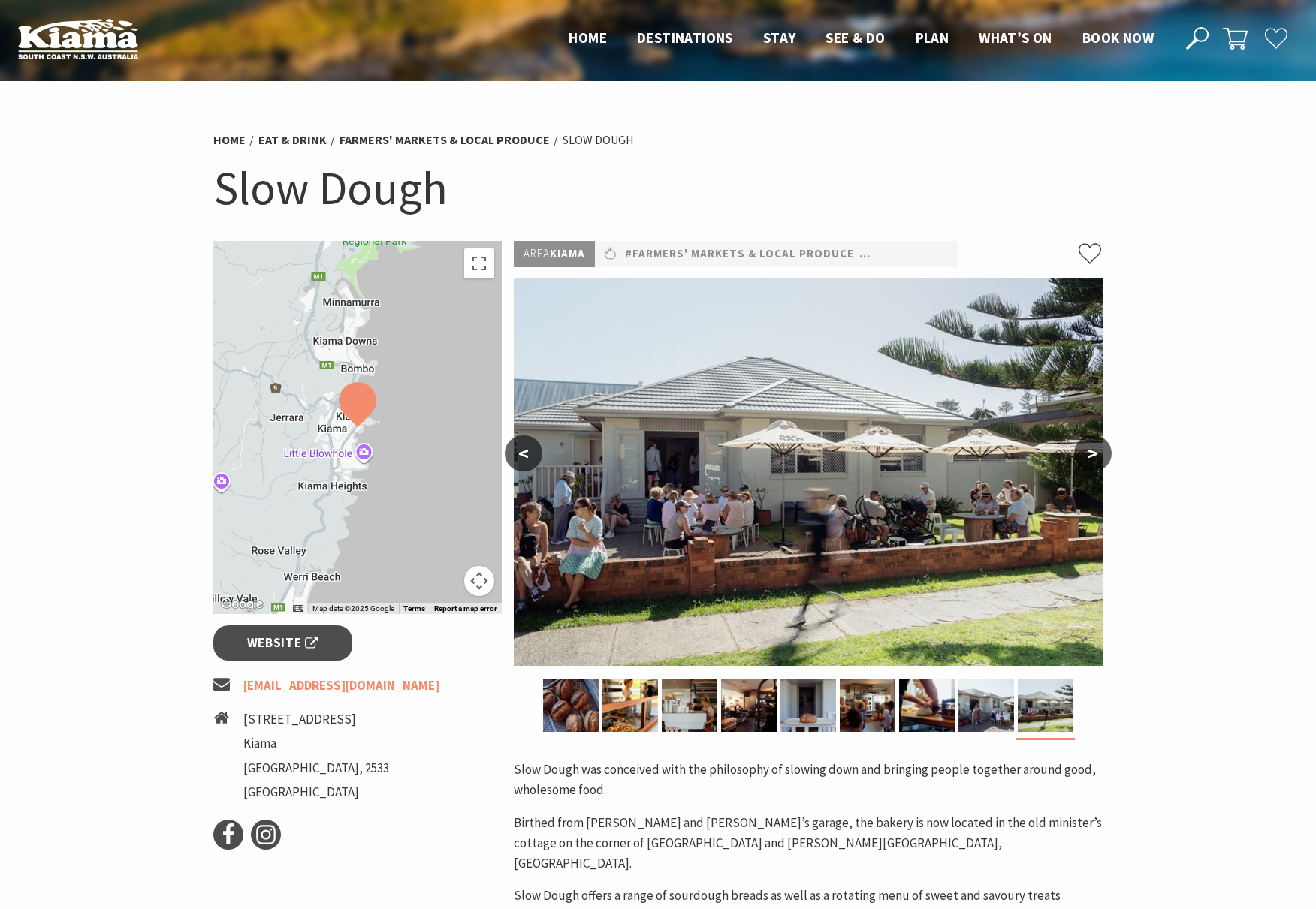
click at [1089, 454] on button ">" at bounding box center [1093, 453] width 38 height 36
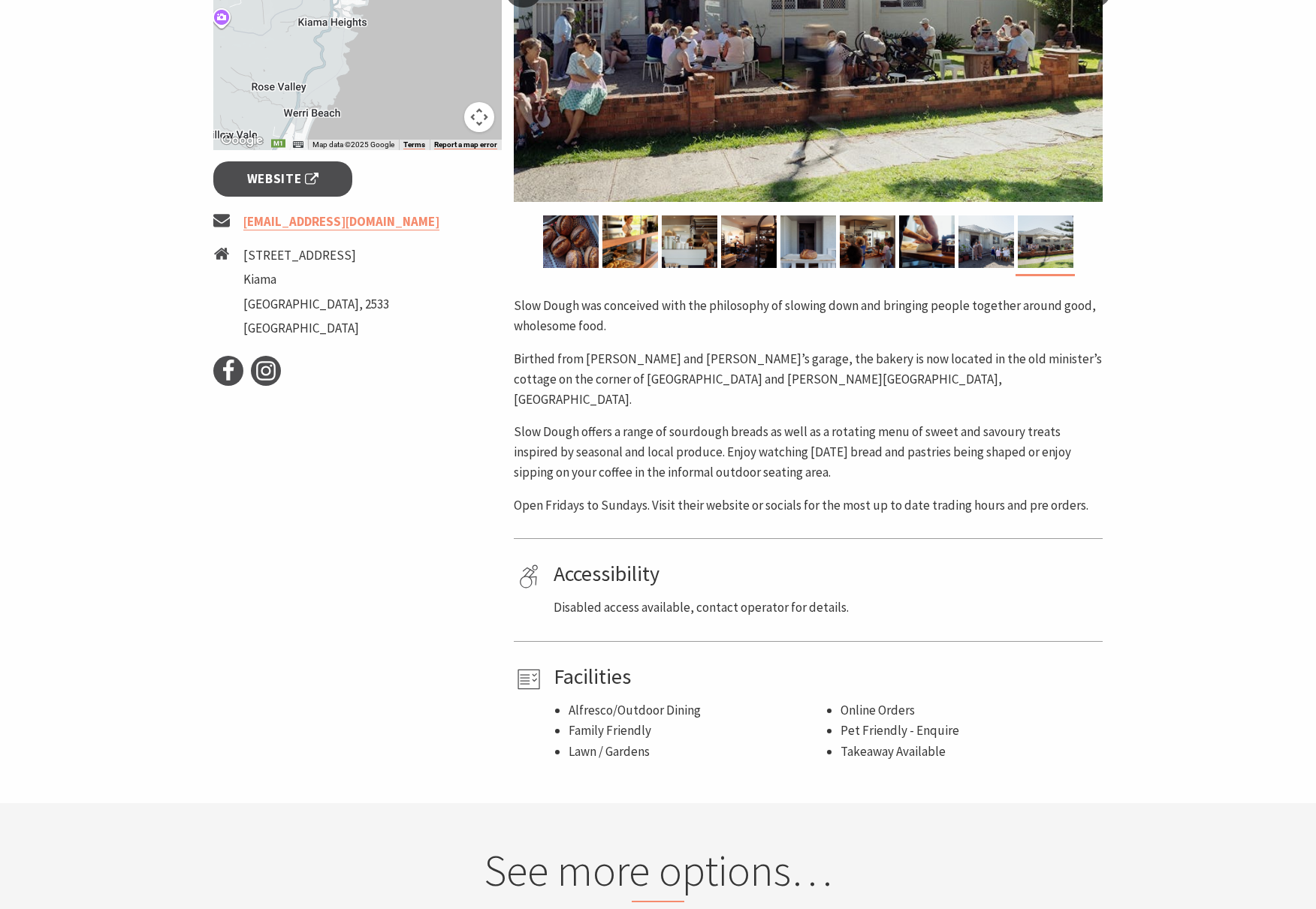
scroll to position [477, 0]
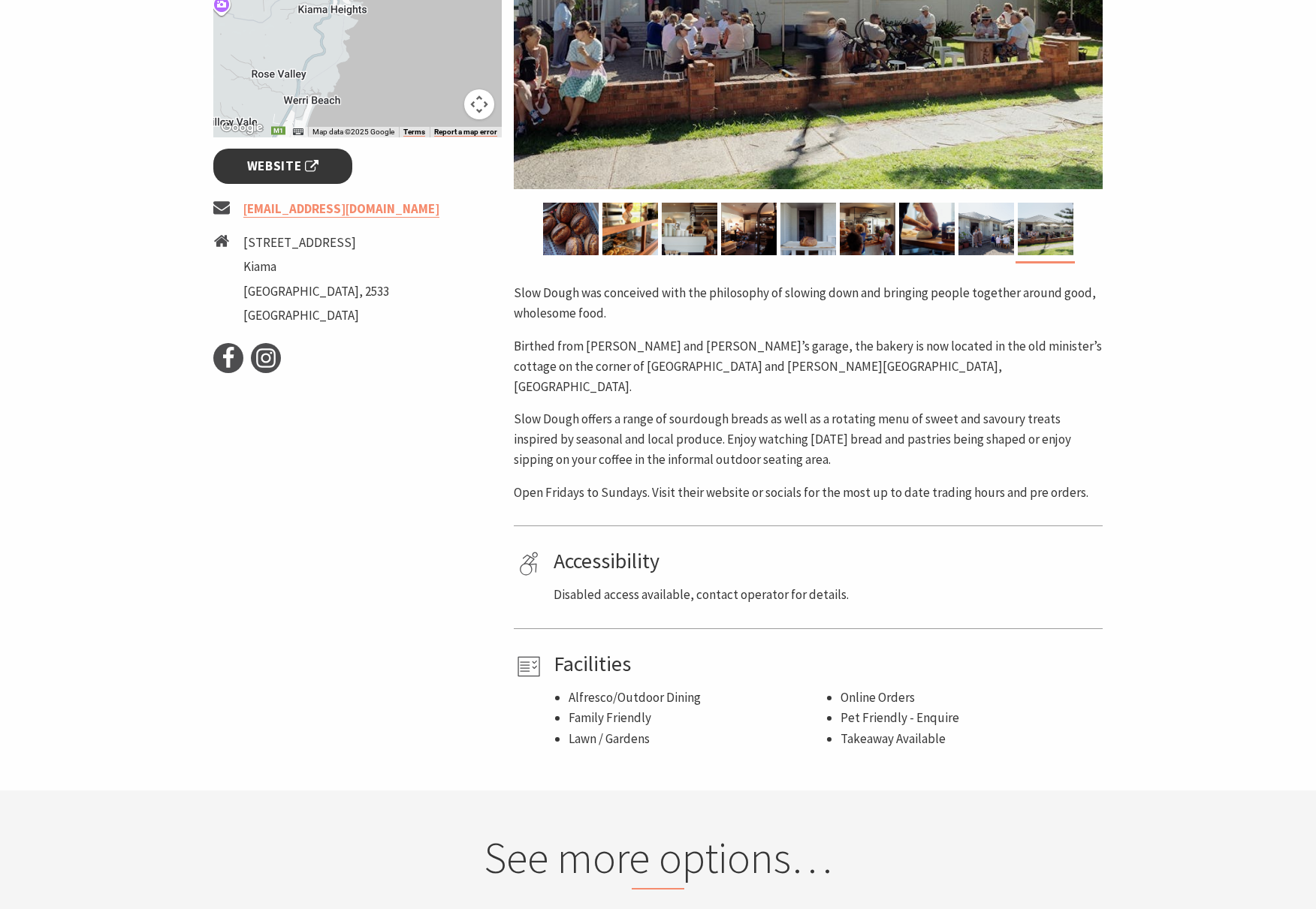
click at [243, 158] on link "Website" at bounding box center [282, 166] width 139 height 35
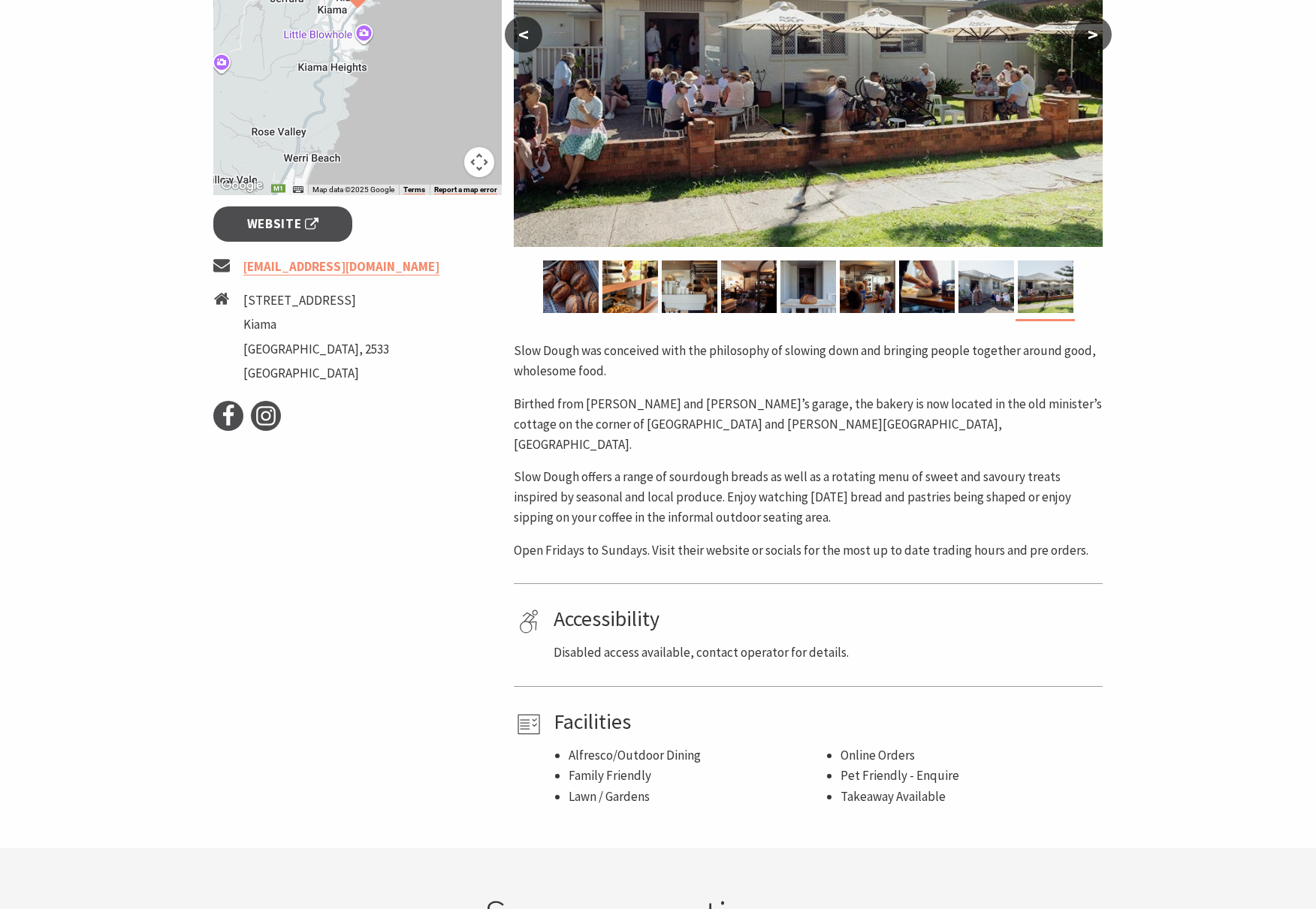
scroll to position [0, 0]
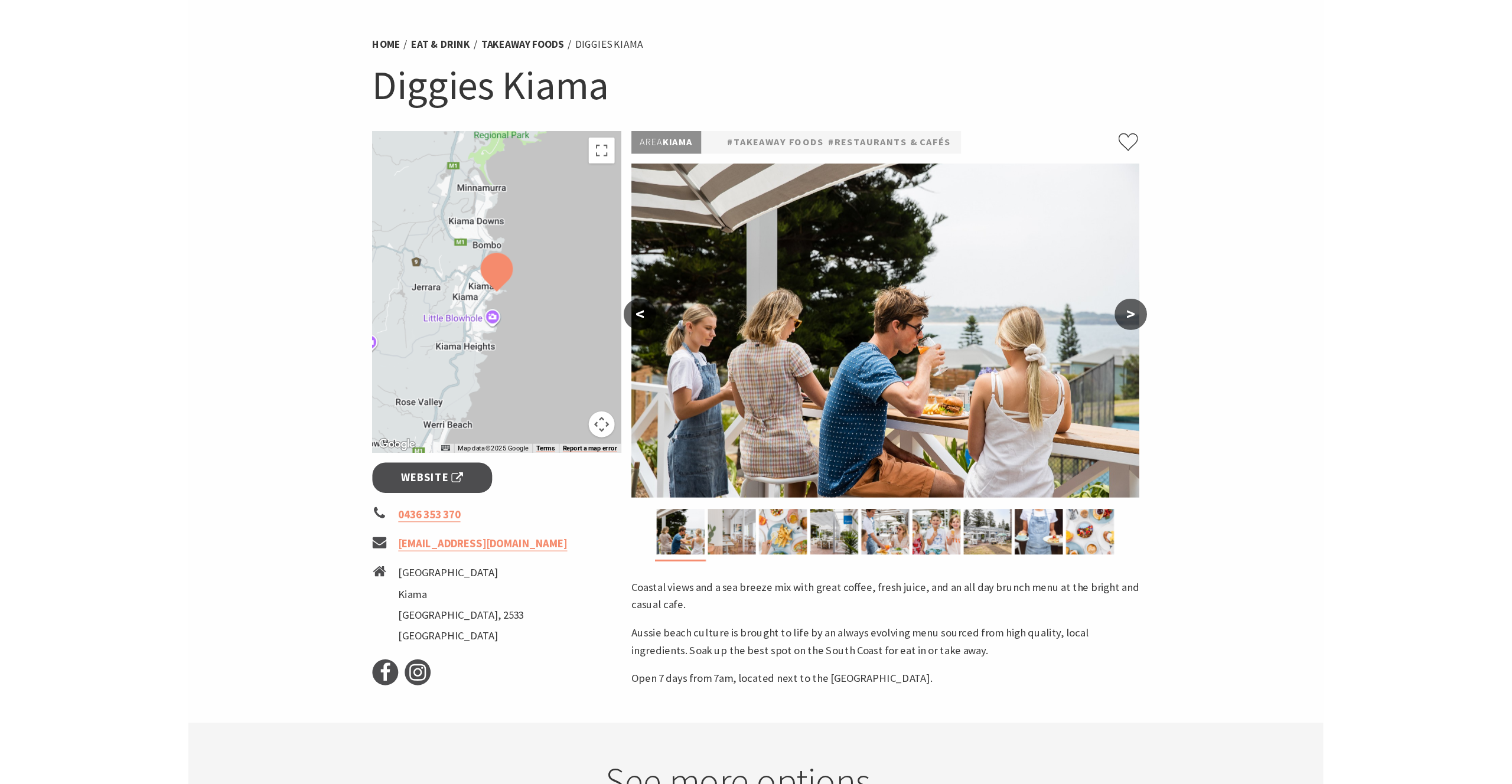
scroll to position [69, 0]
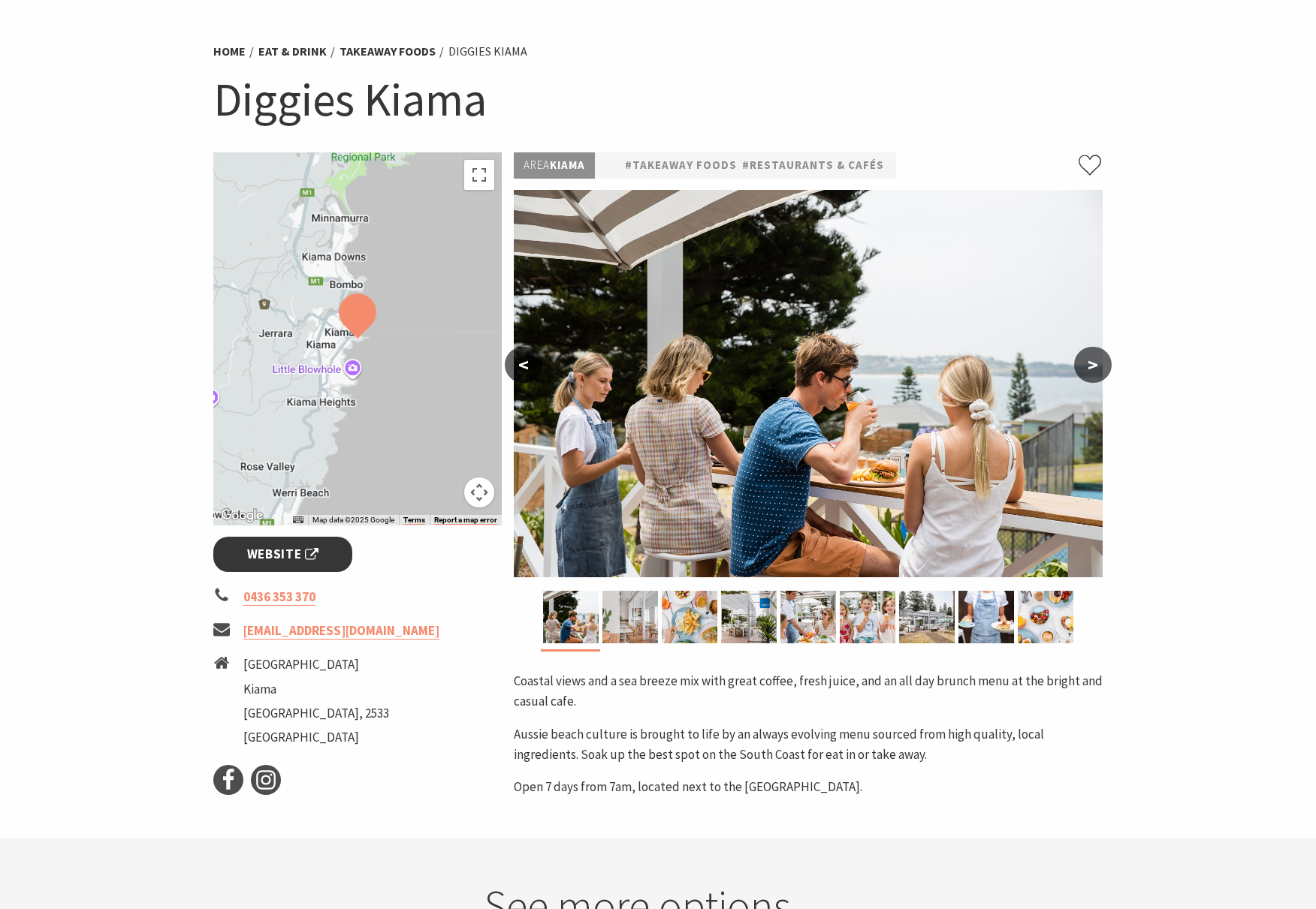
click at [302, 561] on span "Website" at bounding box center [283, 554] width 72 height 20
